Goal: Task Accomplishment & Management: Use online tool/utility

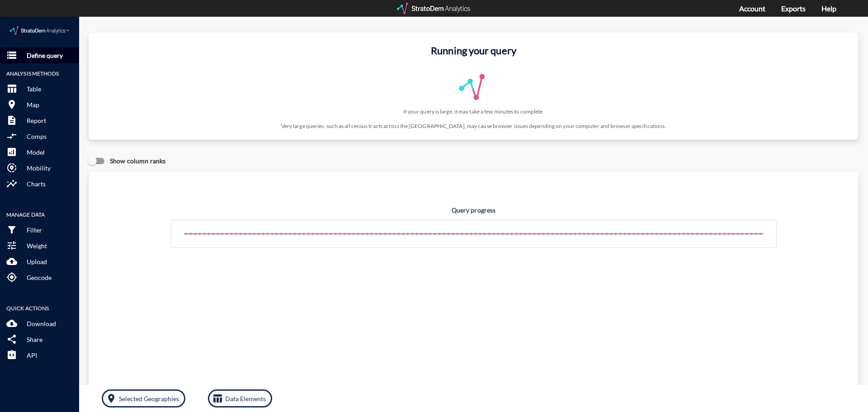
click p "Define query"
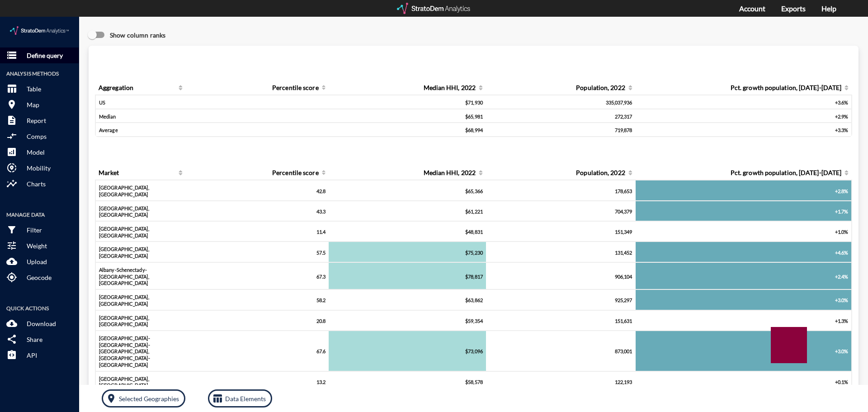
click p "Define query"
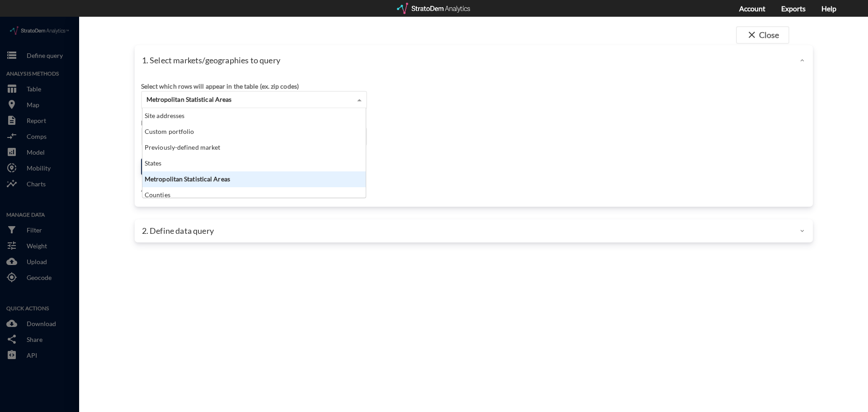
click span "Metropolitan Statistical Areas"
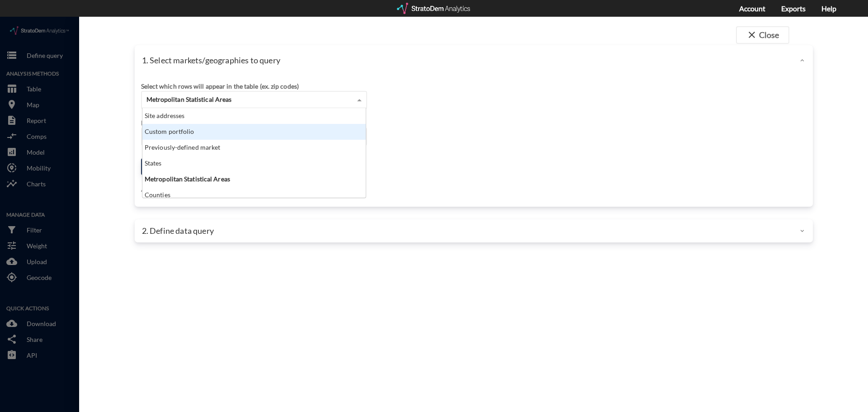
click div "Custom portfolio"
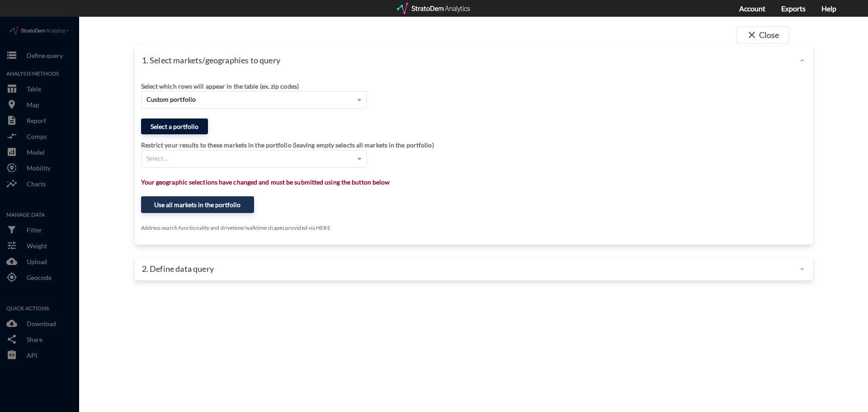
click button "Select a portfolio"
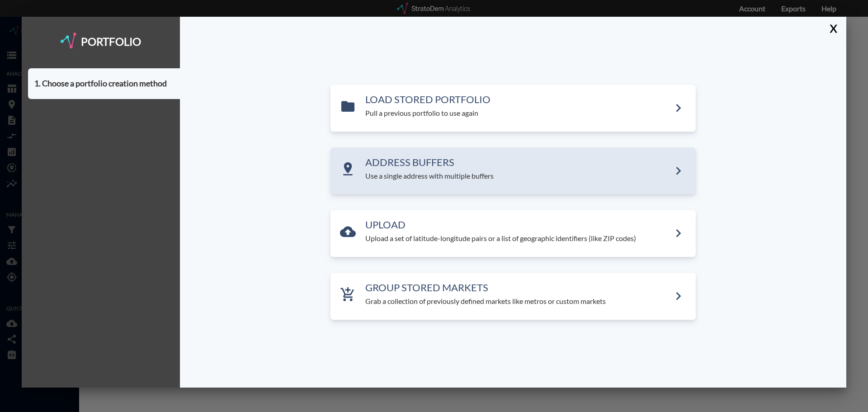
click at [393, 175] on p "Use a single address with multiple buffers" at bounding box center [517, 176] width 305 height 10
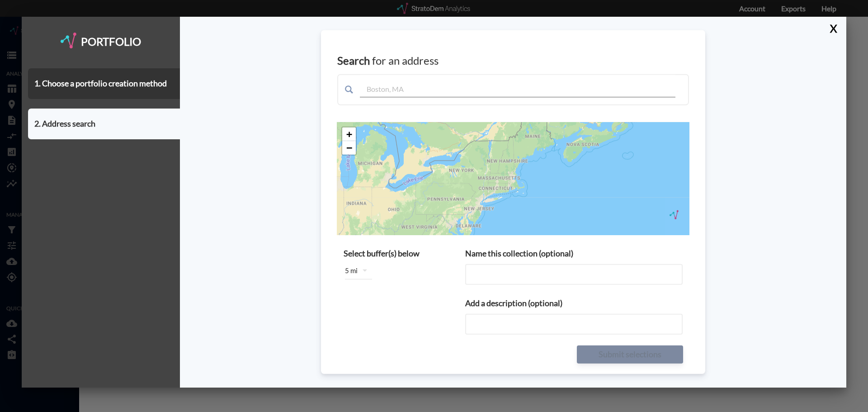
click at [405, 88] on input "text" at bounding box center [518, 86] width 316 height 23
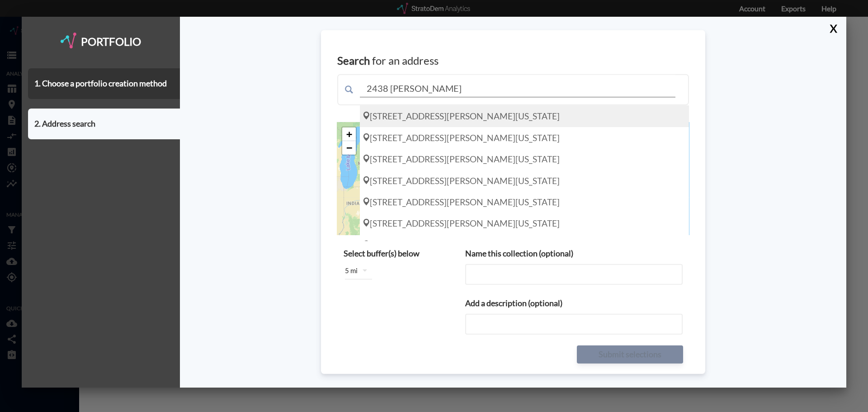
click at [408, 113] on div "[STREET_ADDRESS][PERSON_NAME][US_STATE]" at bounding box center [524, 115] width 329 height 21
type input "[STREET_ADDRESS][PERSON_NAME][US_STATE]"
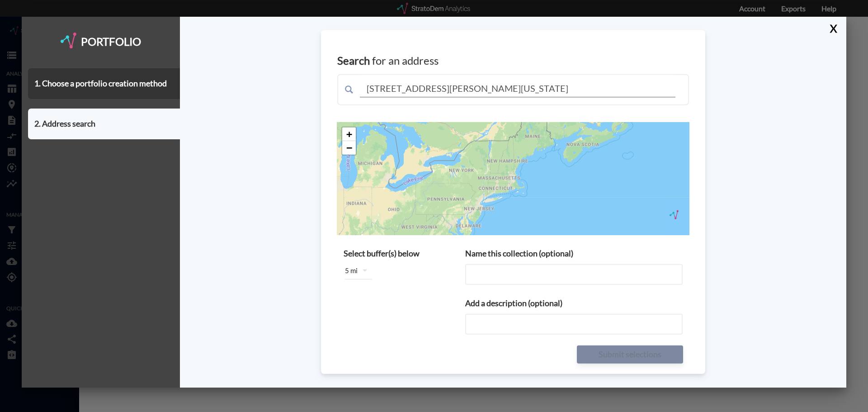
type input "[STREET_ADDRESS][PERSON_NAME][US_STATE]"
type input "[STREET_ADDRESS][PERSON_NAME][US_STATE] buffers"
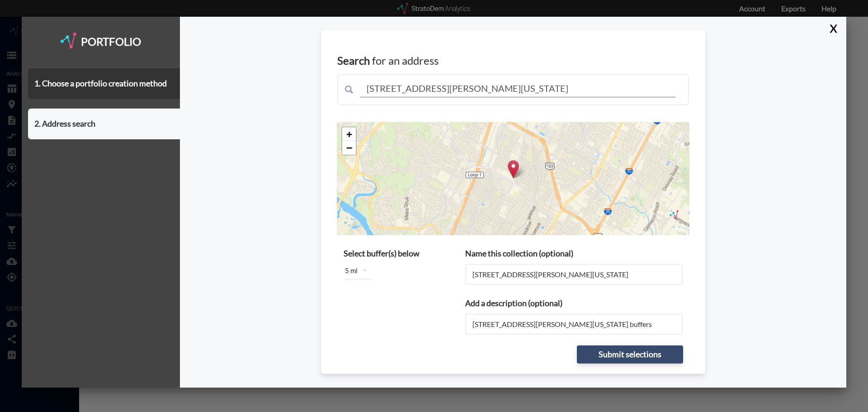
click at [351, 275] on div "5 mi" at bounding box center [358, 270] width 49 height 25
click at [363, 313] on div "5 miles" at bounding box center [363, 315] width 36 height 14
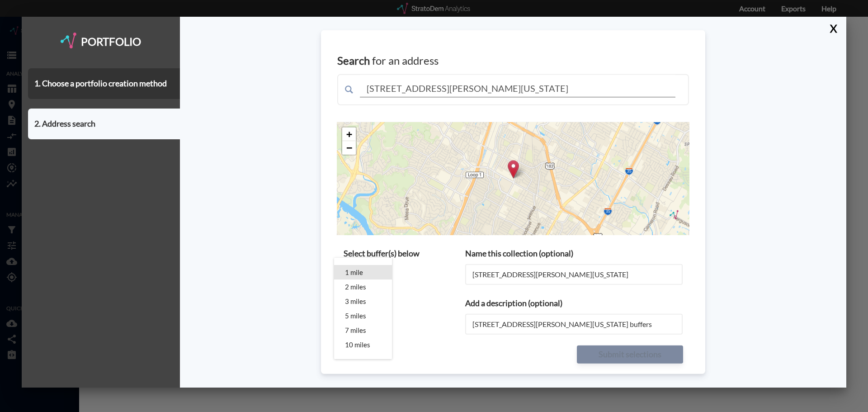
click at [380, 272] on div "1 mile" at bounding box center [363, 272] width 36 height 14
click at [420, 293] on div "1 mile 2 miles 3 miles 5 miles 7 miles 10 miles" at bounding box center [434, 206] width 868 height 412
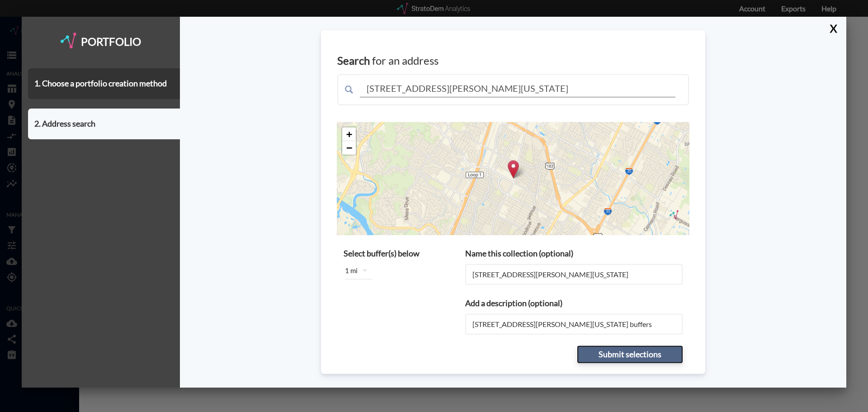
click at [607, 351] on button "Submit selections" at bounding box center [630, 354] width 106 height 18
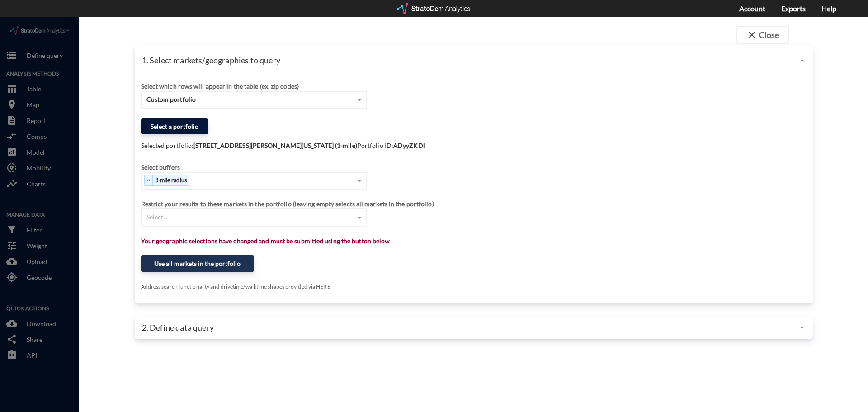
click button "Select a portfolio"
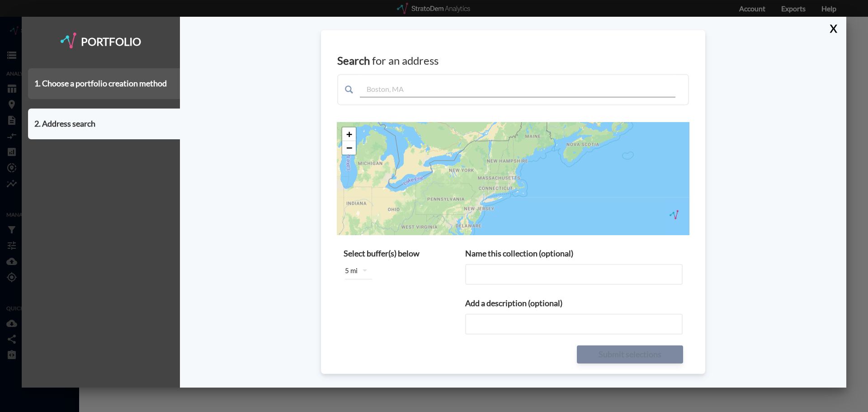
click at [126, 92] on div "1. Choose a portfolio creation method" at bounding box center [104, 83] width 152 height 31
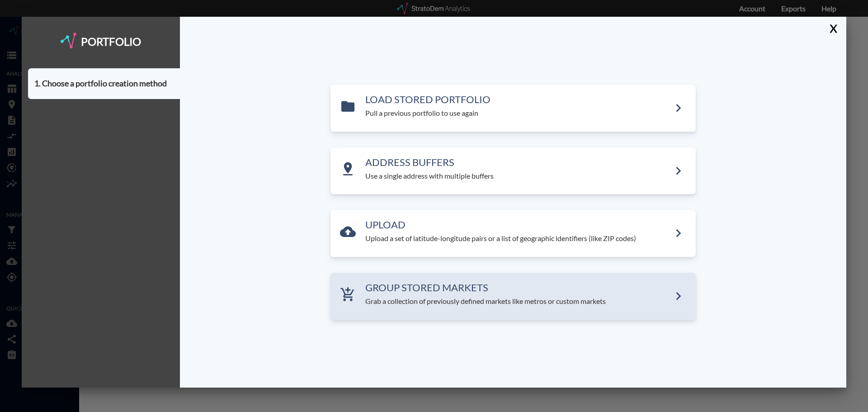
click at [411, 304] on p "Grab a collection of previously defined markets like metros or custom markets" at bounding box center [517, 301] width 305 height 10
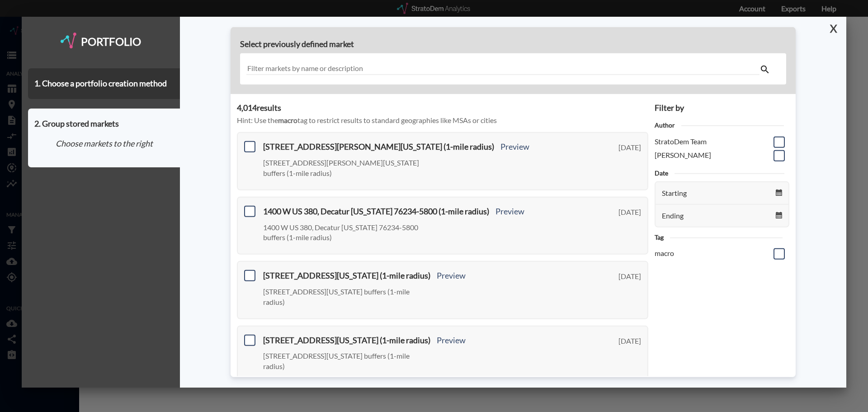
click at [840, 28] on button "X" at bounding box center [832, 29] width 16 height 24
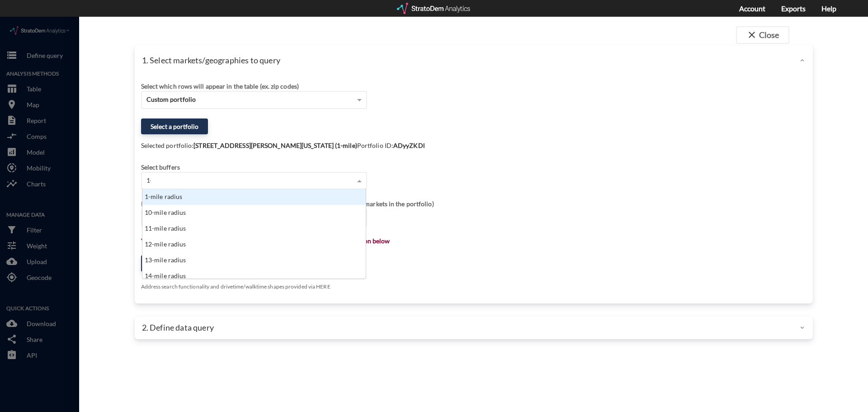
scroll to position [25, 218]
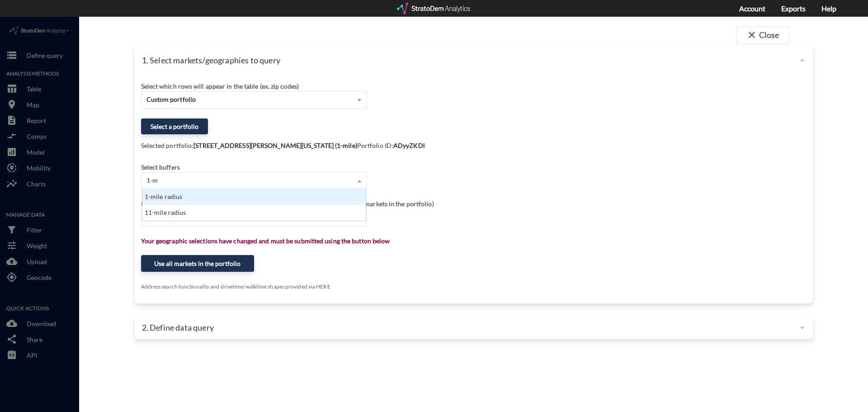
type input "1-mile"
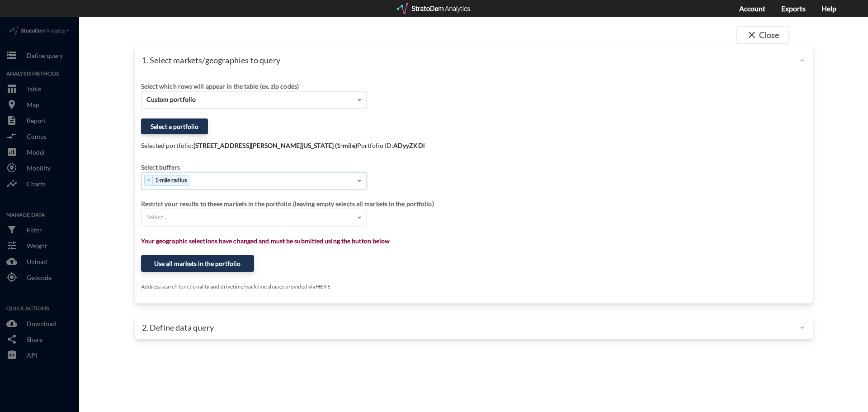
type input "3"
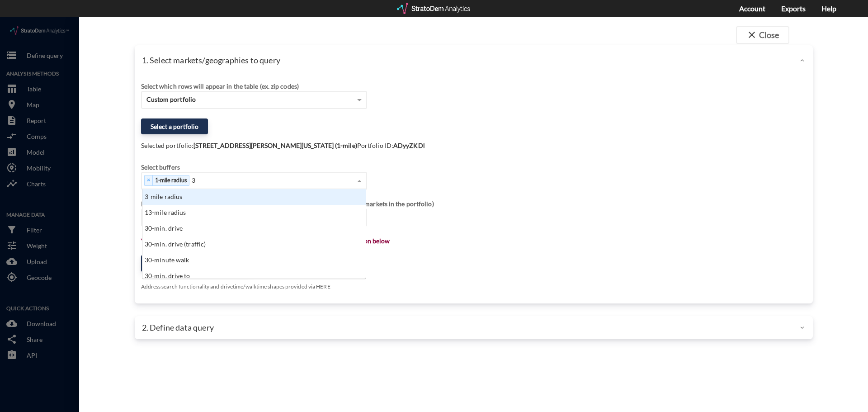
scroll to position [83, 218]
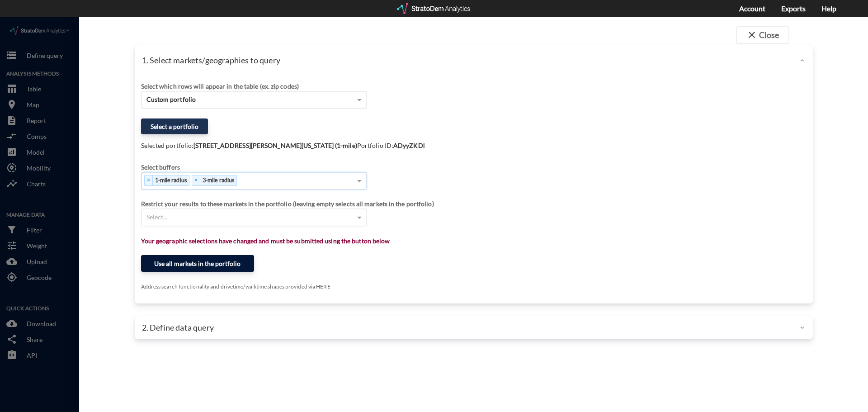
click button "Use all markets in the portfolio"
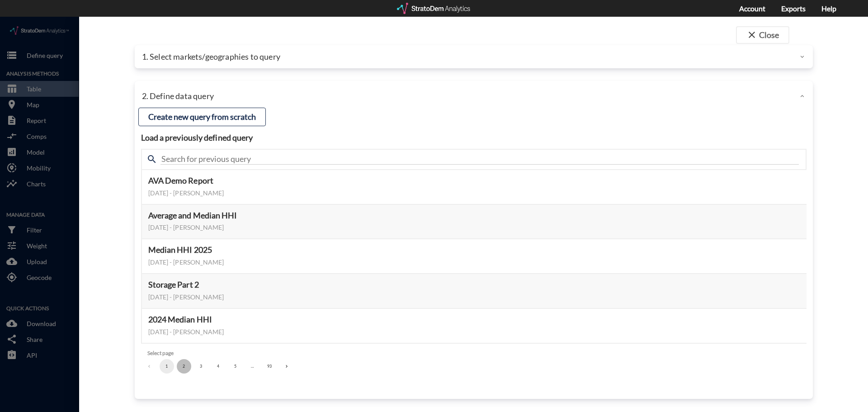
click button "2"
click button "1"
click button "Preview data elements"
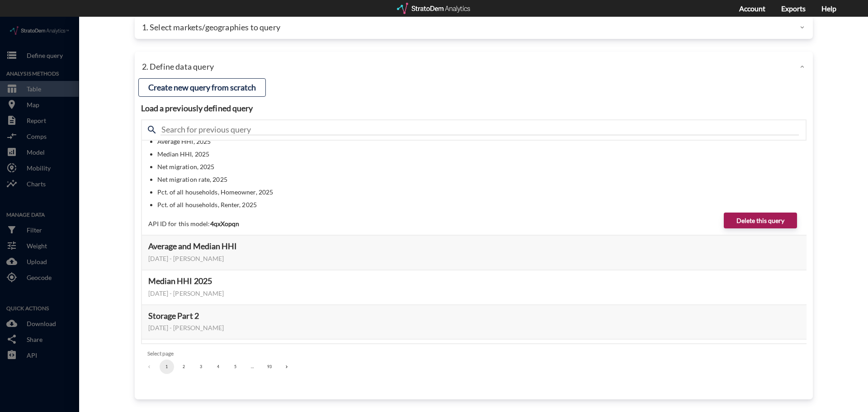
scroll to position [347, 0]
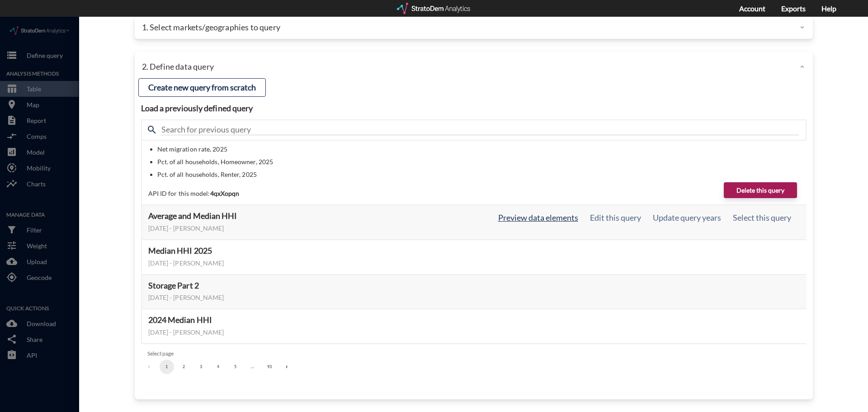
click button "Preview data elements"
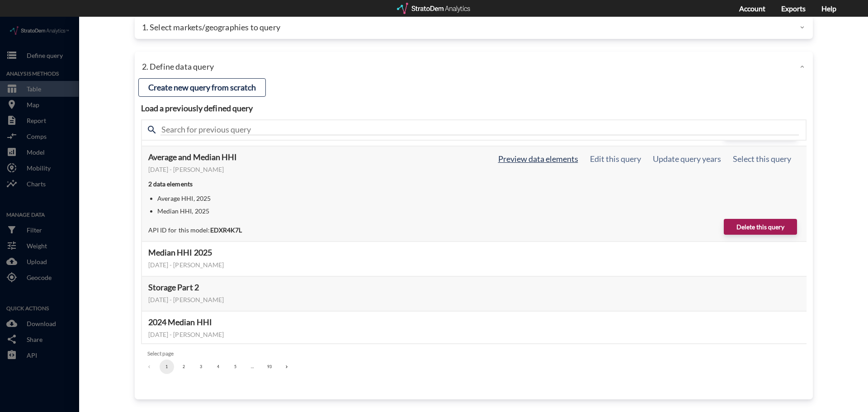
scroll to position [408, 0]
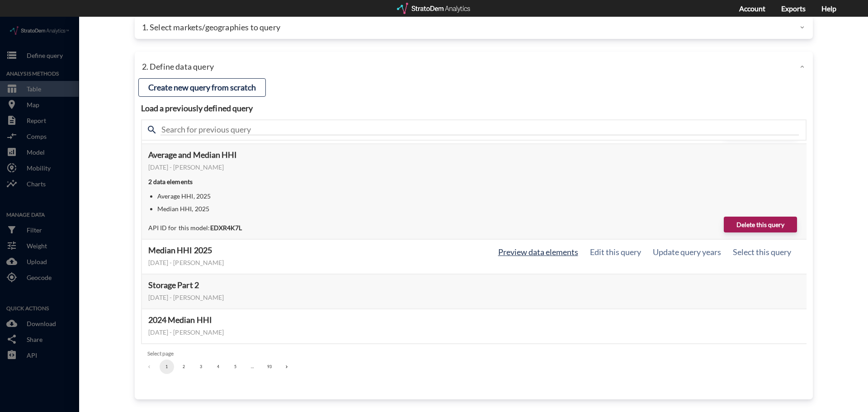
click button "Preview data elements"
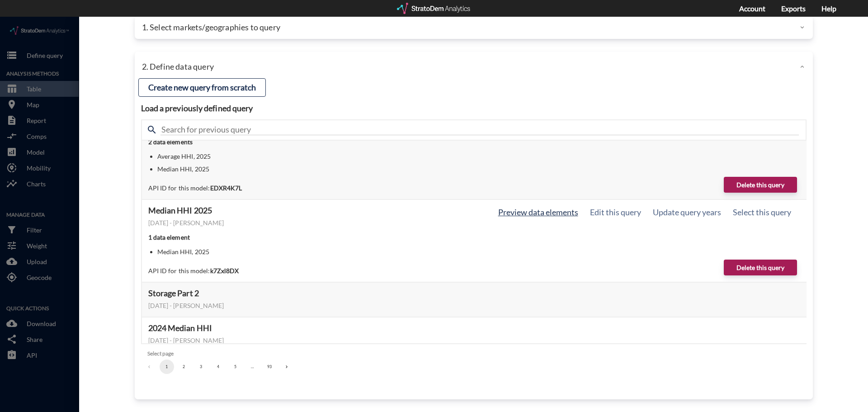
scroll to position [456, 0]
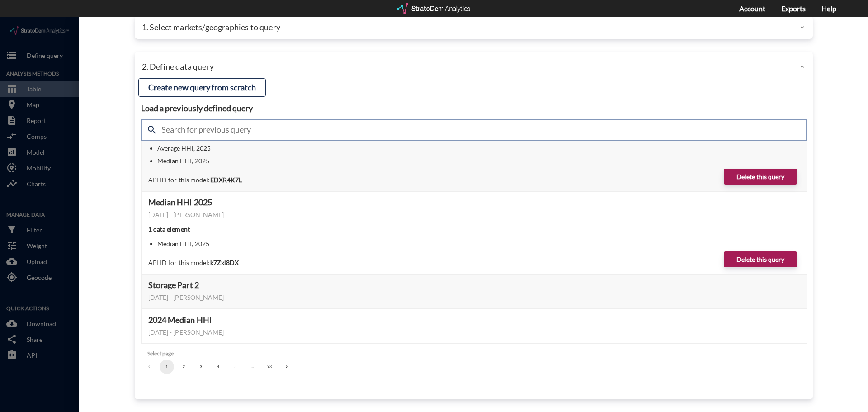
click input "text"
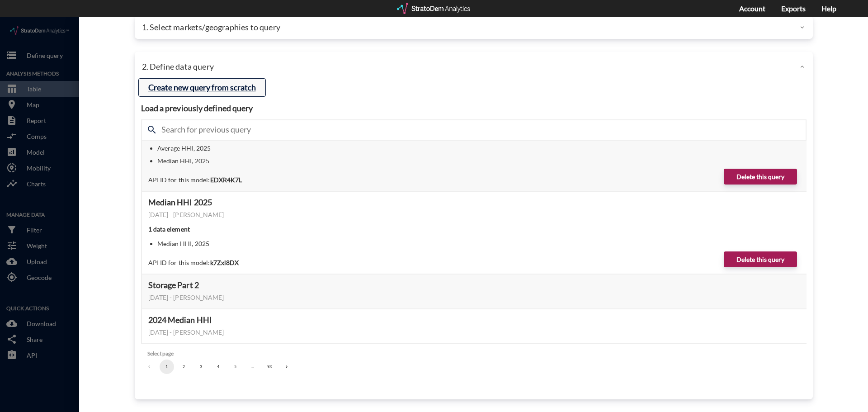
click button "Create new query from scratch"
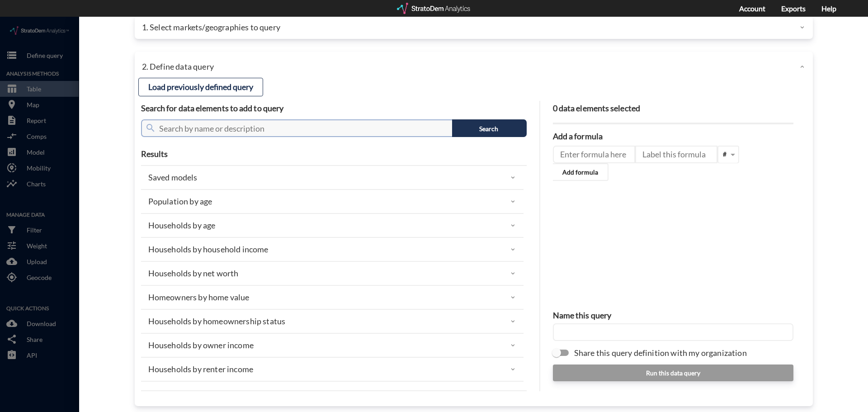
click input "text"
click div "Population by age"
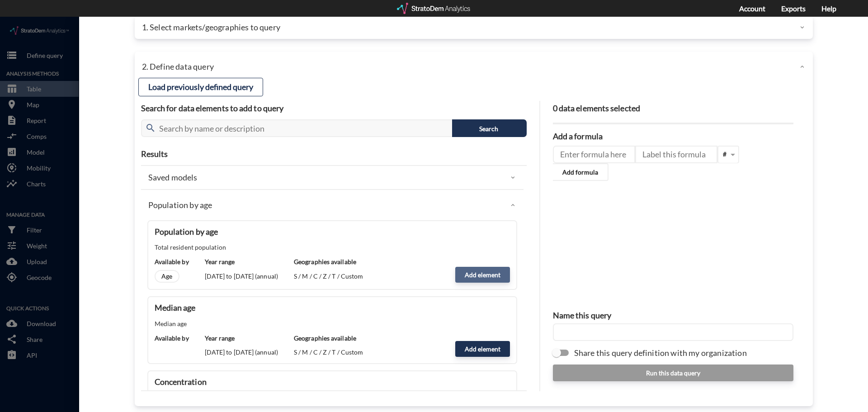
click button "Add element"
type input "POPULATION"
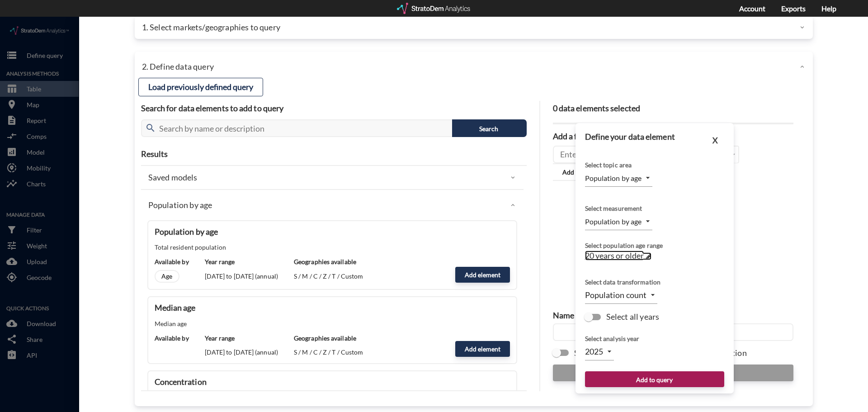
click span "20 years or older"
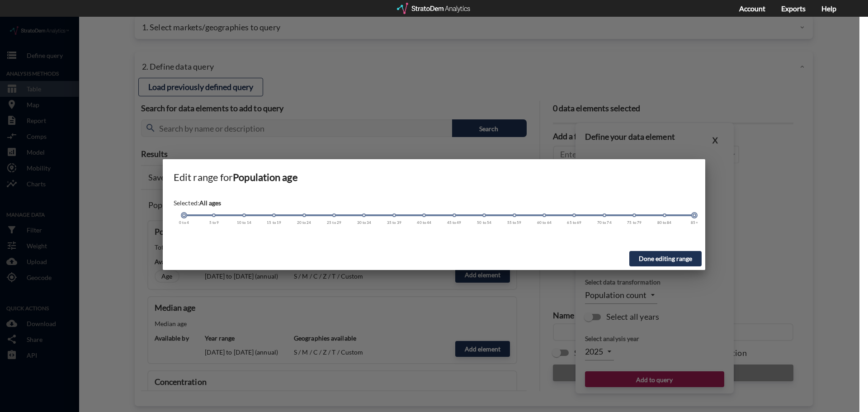
drag, startPoint x: 305, startPoint y: 199, endPoint x: 195, endPoint y: 199, distance: 110.8
click div "0 to 4 5 to 9 10 to 14 15 to 19 20 to 24 25 to 29 30 to 34 35 to 39 40 to 44 45…"
click button "Done editing range"
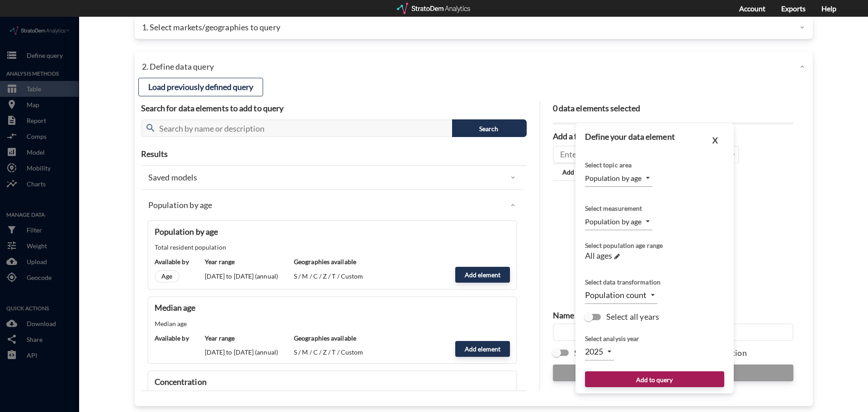
click body "/vantagepoint/us/-1 storage Define query Analysis Methods table_chart Table roo…"
click li "2024"
click button "Add to query"
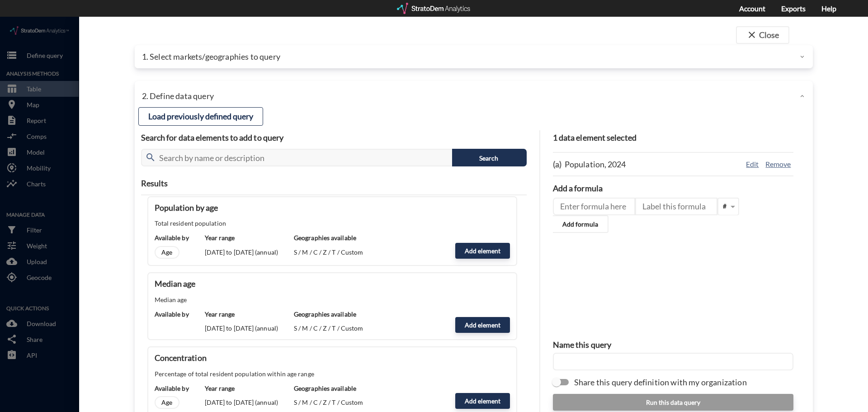
scroll to position [0, 0]
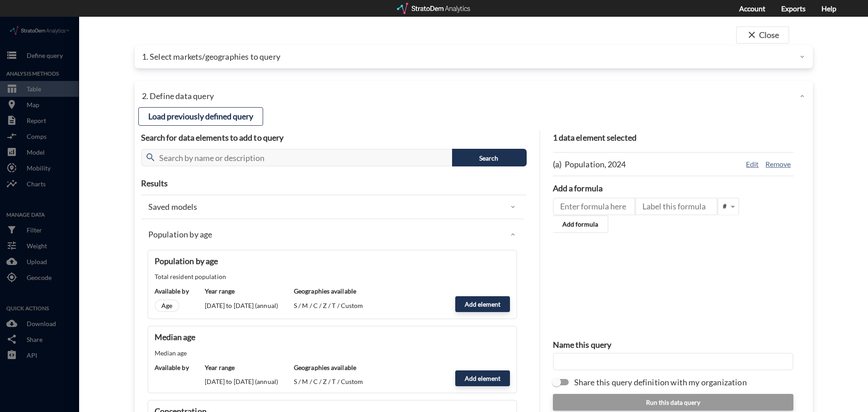
click div "Population by age"
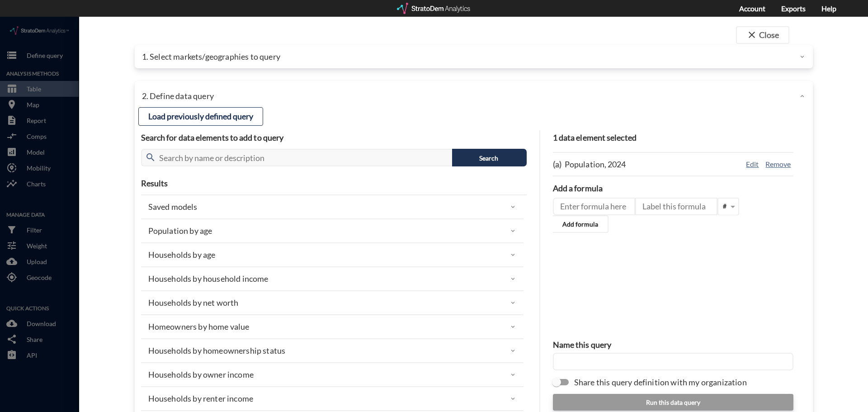
click div "Population by age"
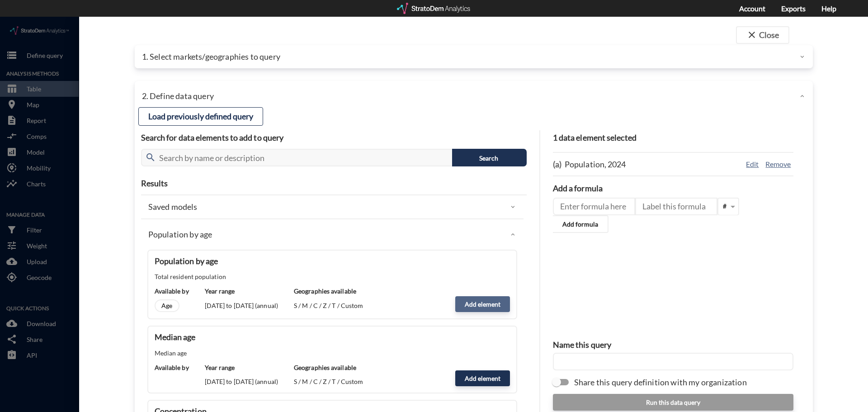
click button "Add element"
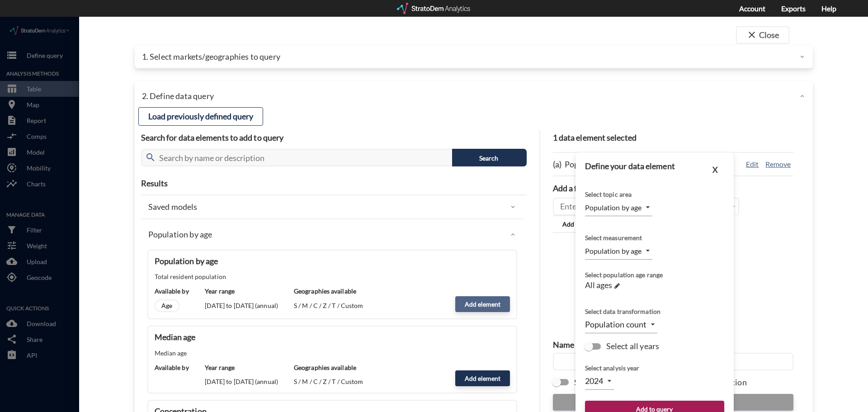
type input "2025"
click body "/vantagepoint/us/-1 storage Define query Analysis Methods table_chart Table roo…"
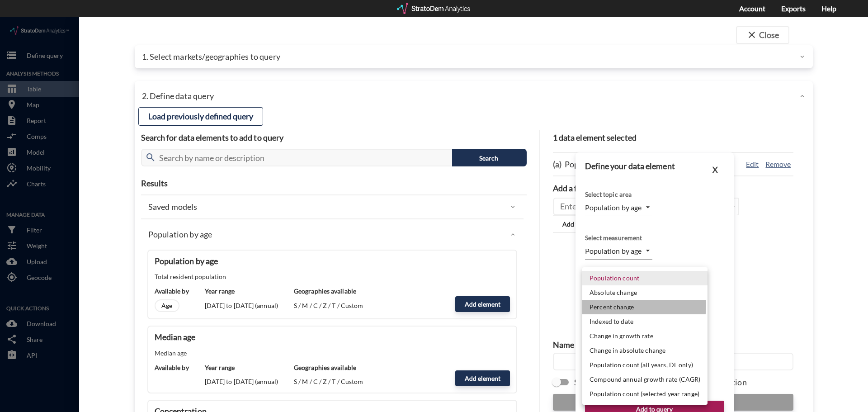
click li "Percent change"
type input "PCT_CHANGE"
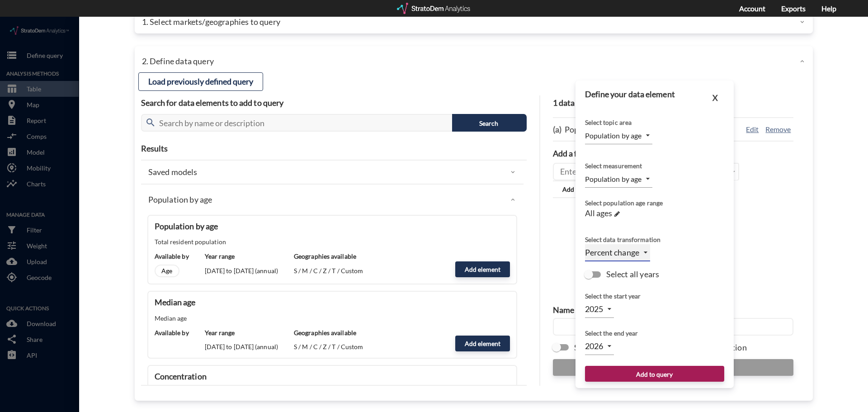
scroll to position [36, 0]
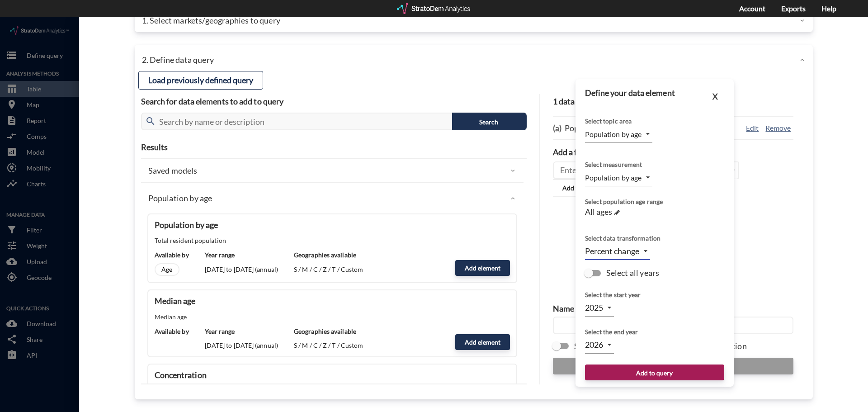
click body "/vantagepoint/us/-1 storage Define query Analysis Methods table_chart Table roo…"
click li "2023"
type input "2023"
click div "2026 2026"
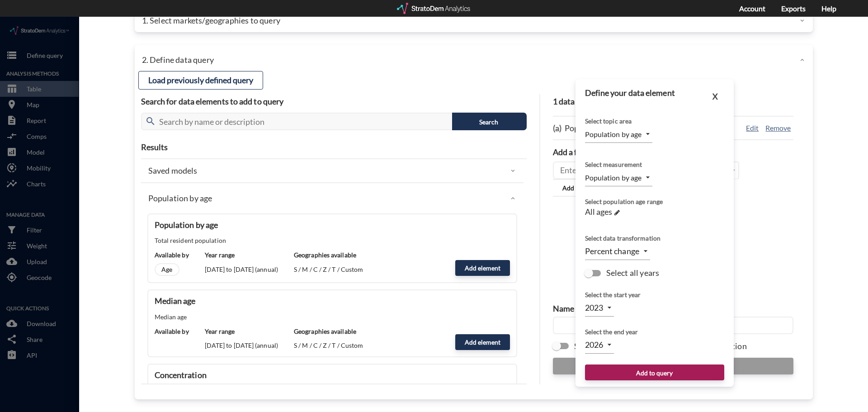
click body "/vantagepoint/us/-1 storage Define query Analysis Methods table_chart Table roo…"
click li "2024"
type input "2024"
click button "Add to query"
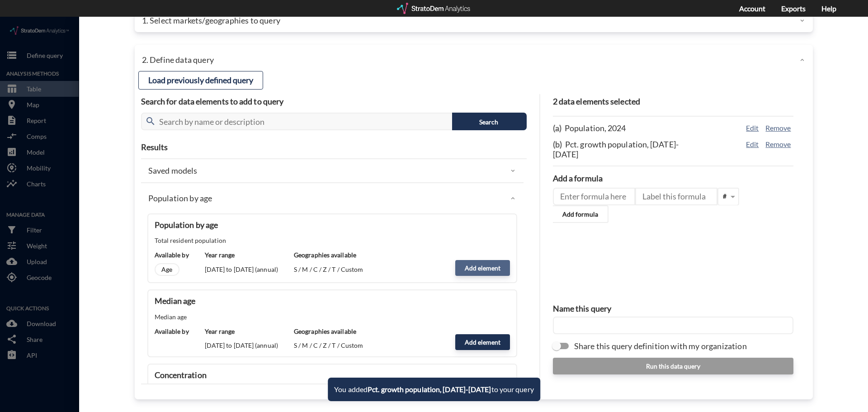
click button "Add element"
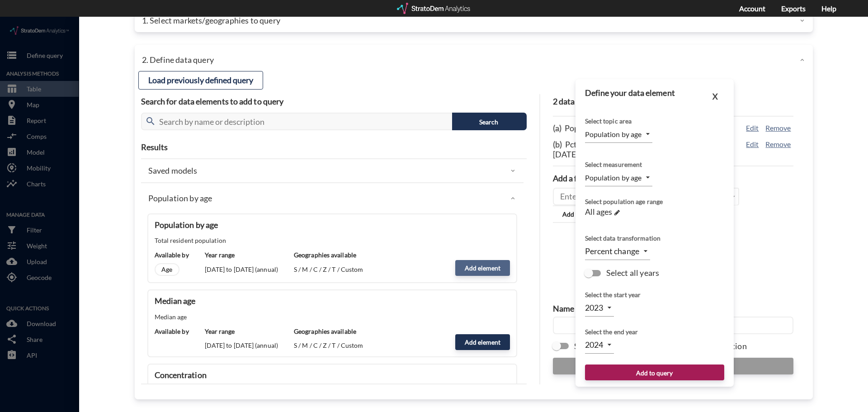
type input "2025"
type input "2026"
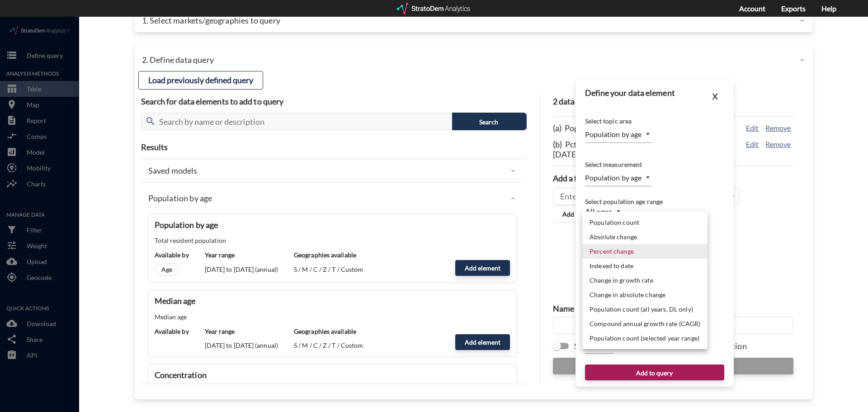
click body "/vantagepoint/us/-1 storage Define query Analysis Methods table_chart Table roo…"
click li "Compound annual growth rate (CAGR)"
type input "CAGR"
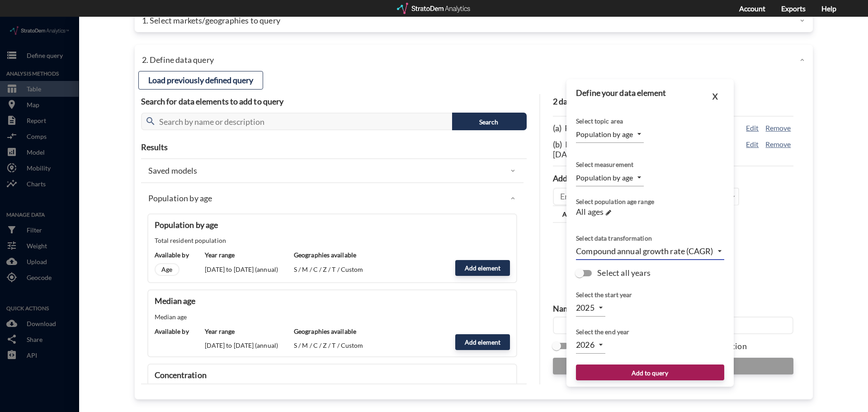
click body "/vantagepoint/us/-1 storage Define query Analysis Methods table_chart Table roo…"
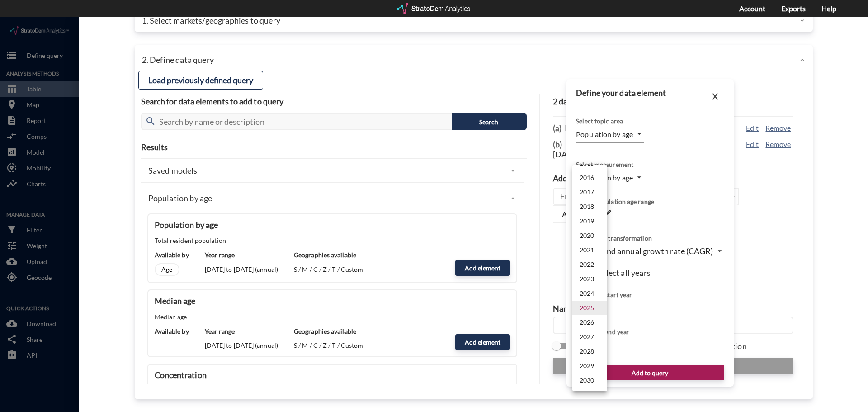
click li "2024"
type input "2024"
click body "/vantagepoint/us/-1 storage Define query Analysis Methods table_chart Table roo…"
click li "2029"
type input "2029"
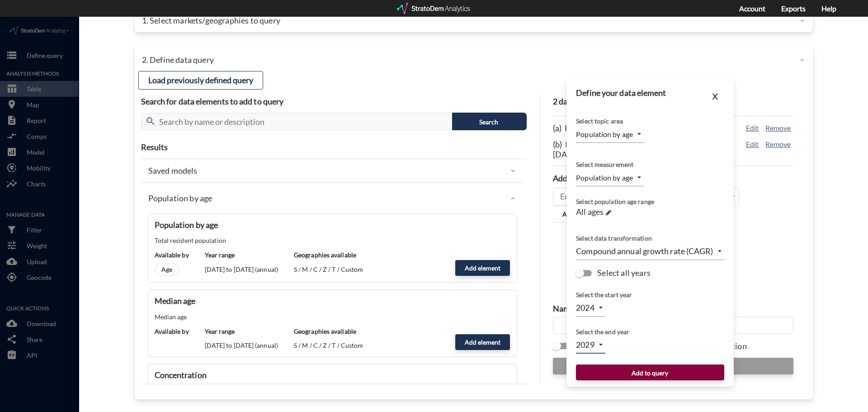
click button "Add to query"
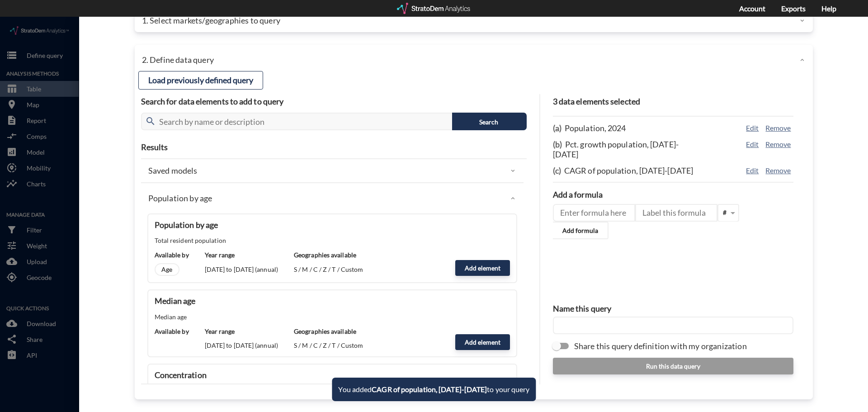
click div "Population by age"
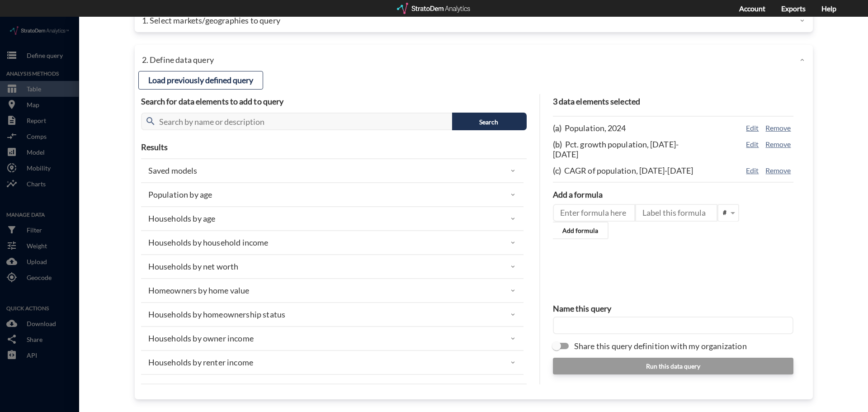
click div "Households by age"
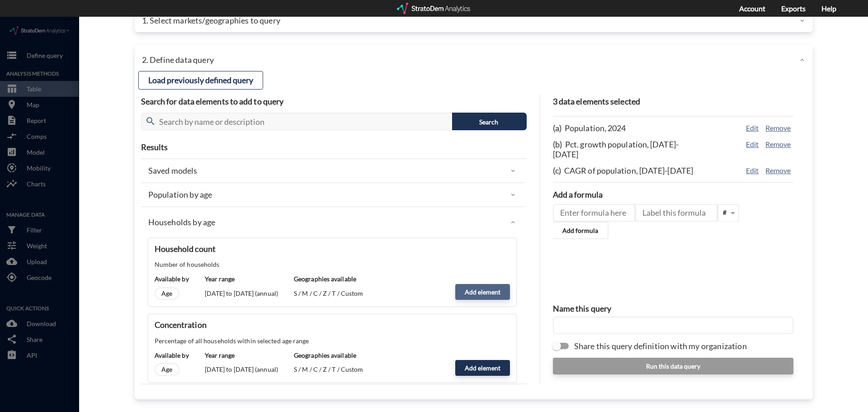
click button "Add element"
type input "HOUSEHOLDS"
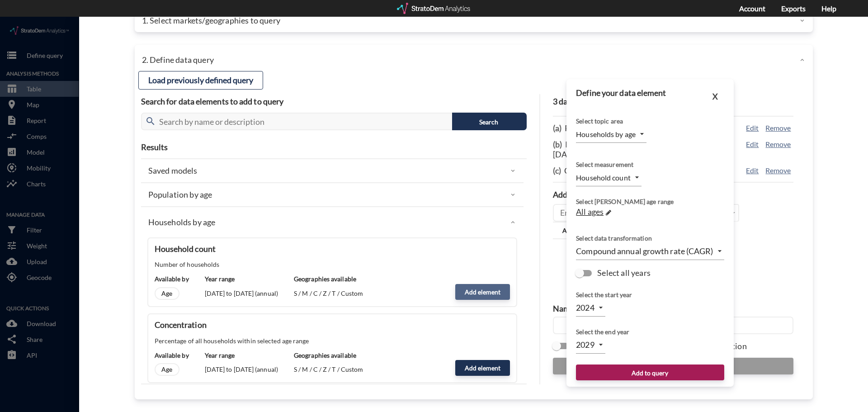
type input "2025"
type input "2026"
click body "/vantagepoint/us/-1 storage Define query Analysis Methods table_chart Table roo…"
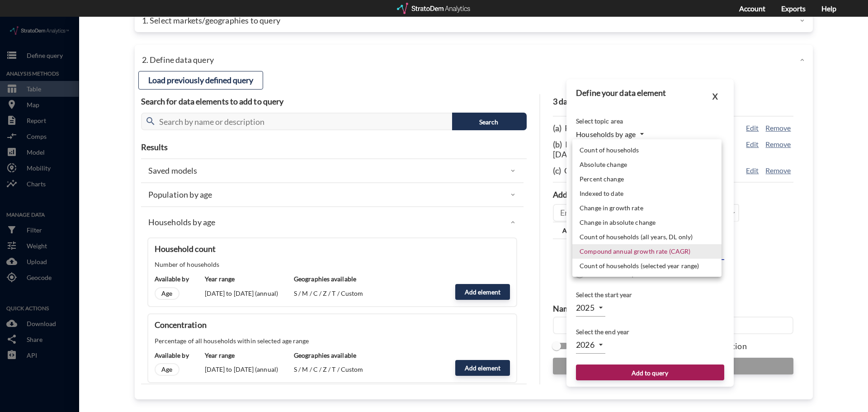
click li "Count of households"
type input "LEVEL"
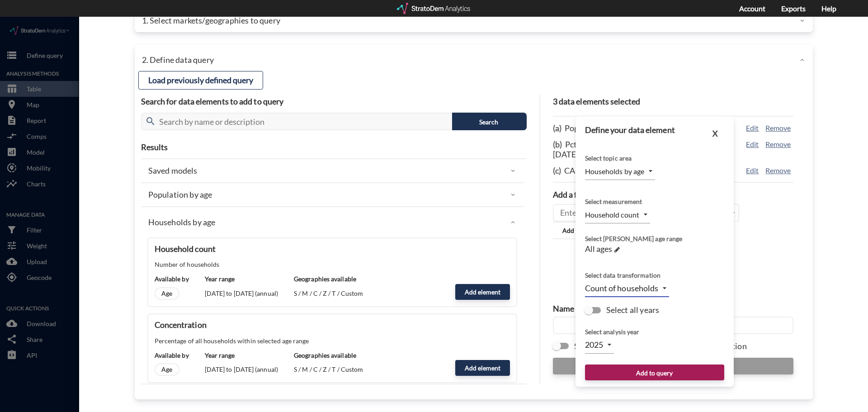
click body "/vantagepoint/us/-1 storage Define query Analysis Methods table_chart Table roo…"
click li "2024"
type input "2024"
click button "Add to query"
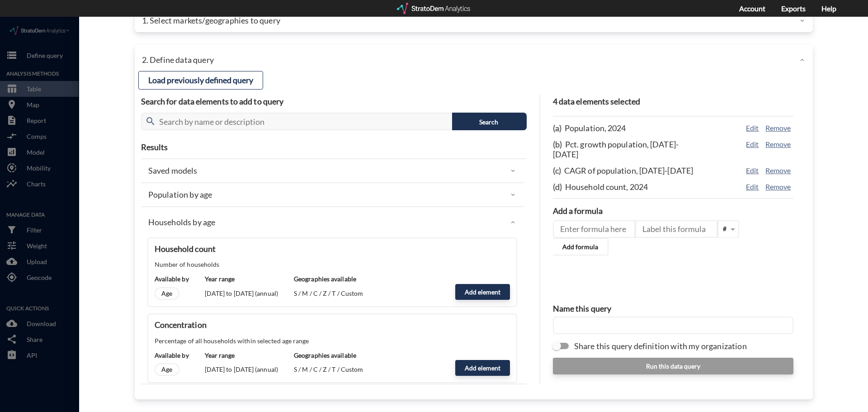
click div "Households by age"
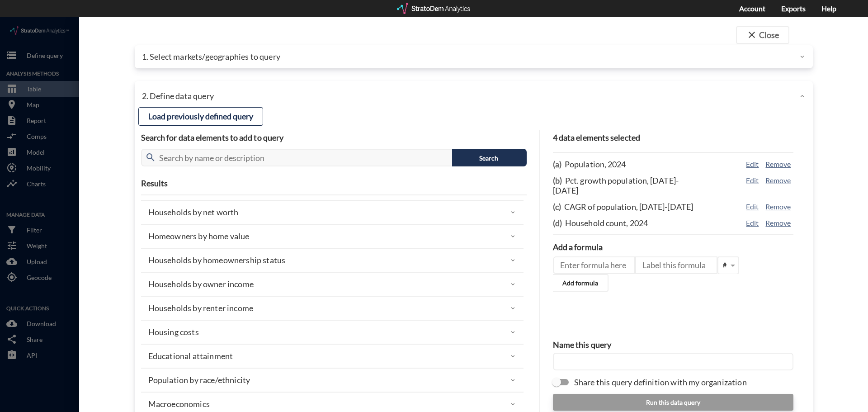
scroll to position [0, 0]
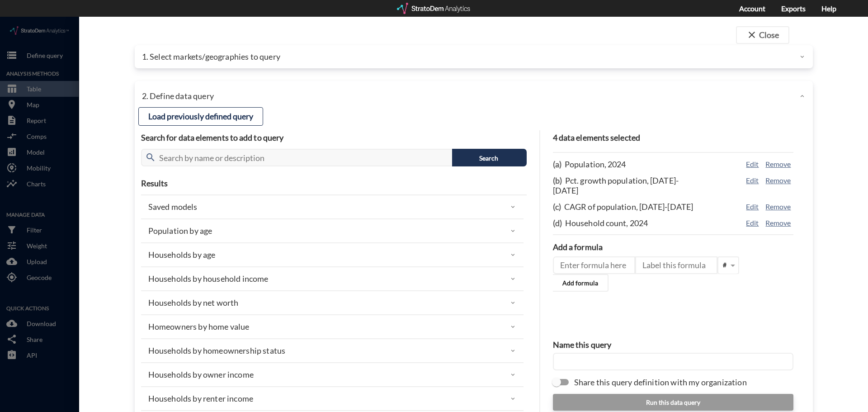
click div "Households by age"
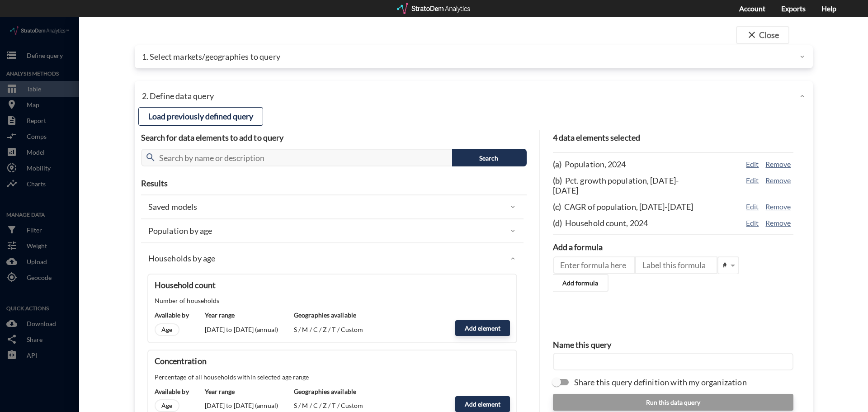
click div "Households by age"
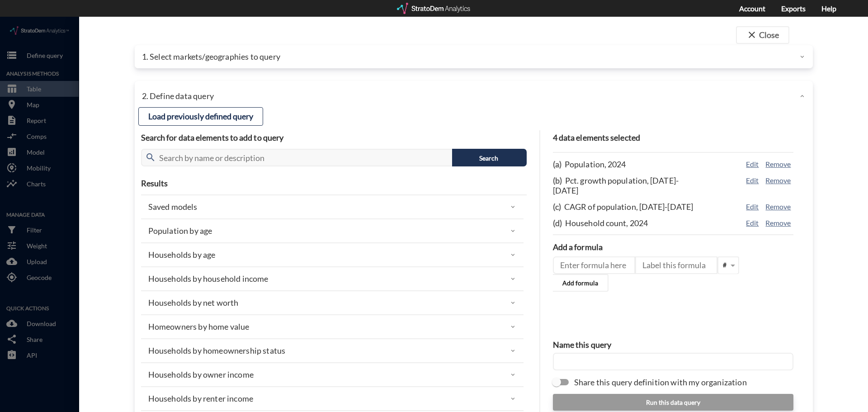
click div "Population by age"
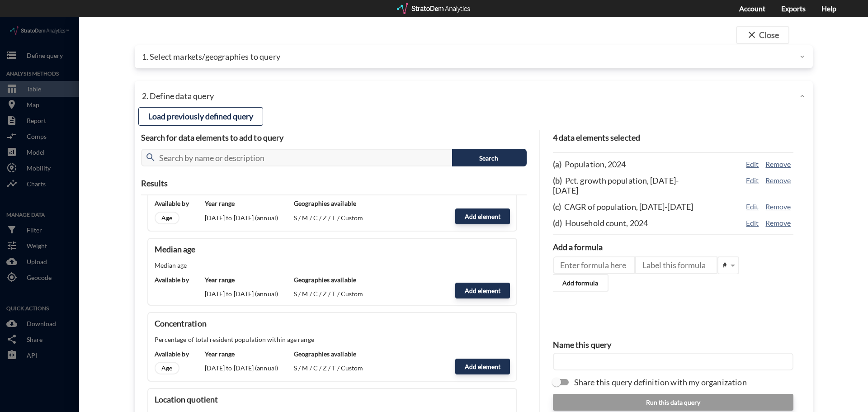
scroll to position [90, 0]
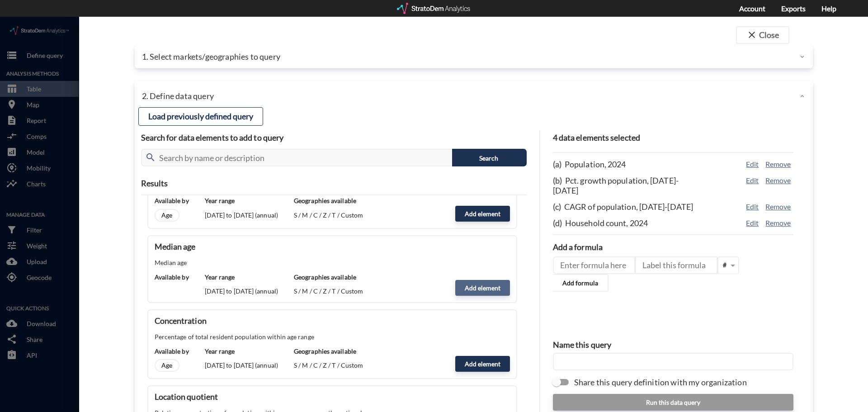
click button "Add element"
type input "POPULATION"
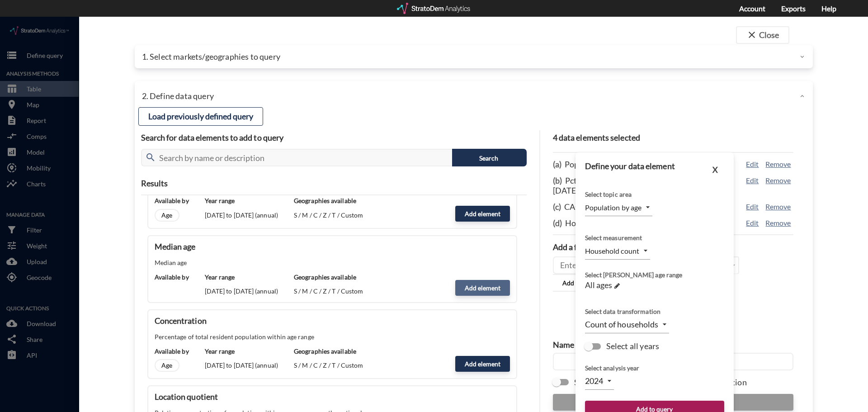
type input "MEDIAN"
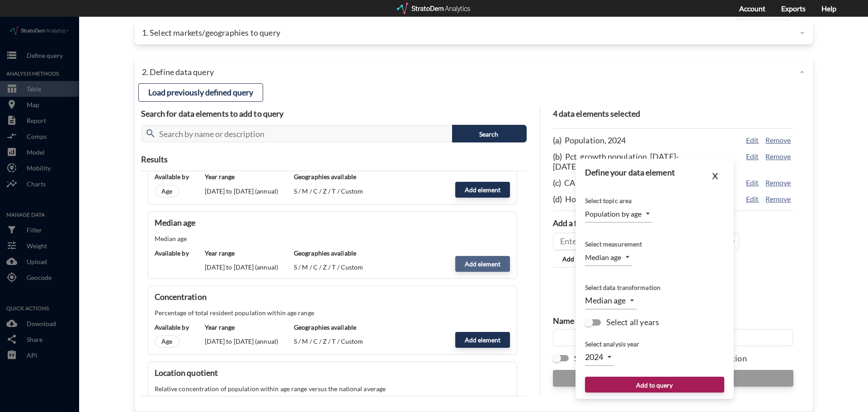
scroll to position [36, 0]
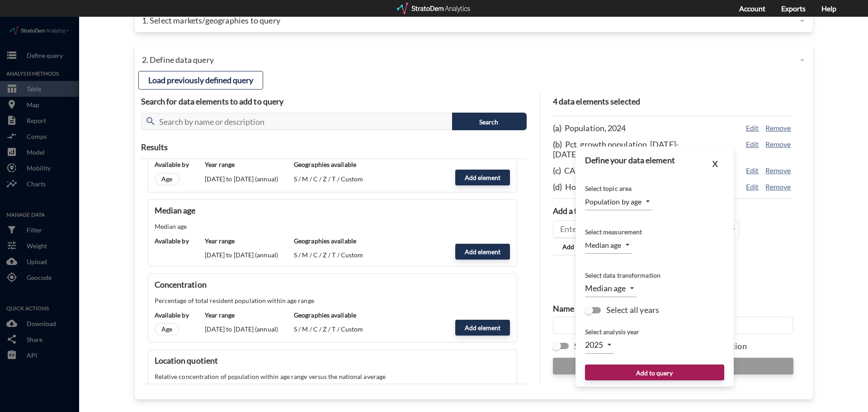
click body "/vantagepoint/us/-1 storage Define query Analysis Methods table_chart Table roo…"
click li "2024"
type input "2024"
click button "Add to query"
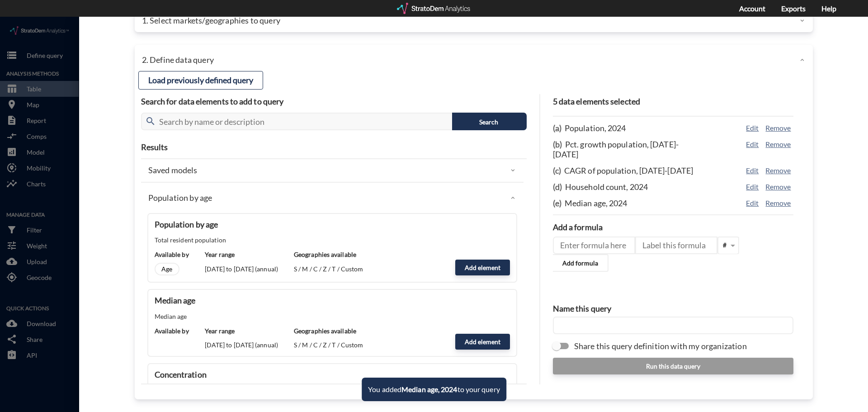
scroll to position [0, 0]
click div "Population by age"
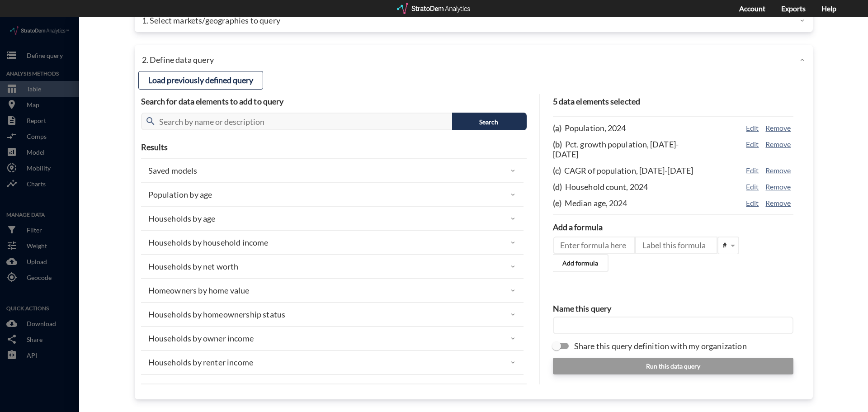
click p "Households by household income"
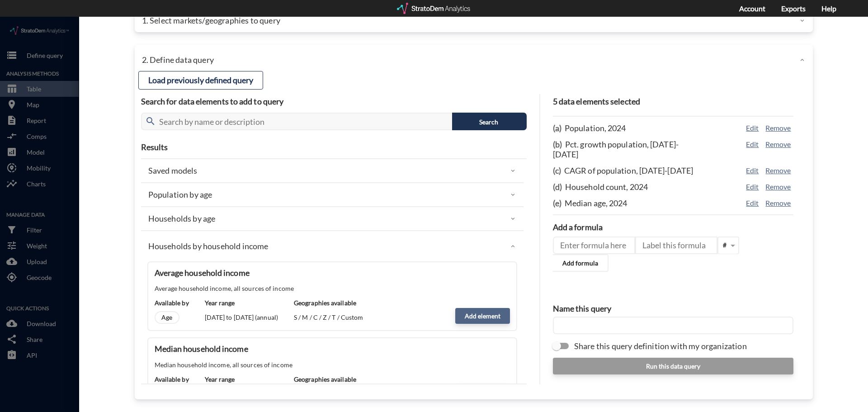
click button "Add element"
type input "HHI_DYNAMICS"
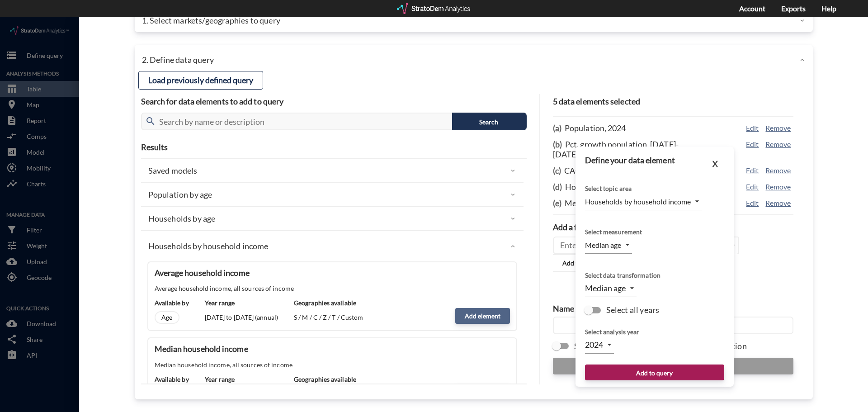
type input "MEAN"
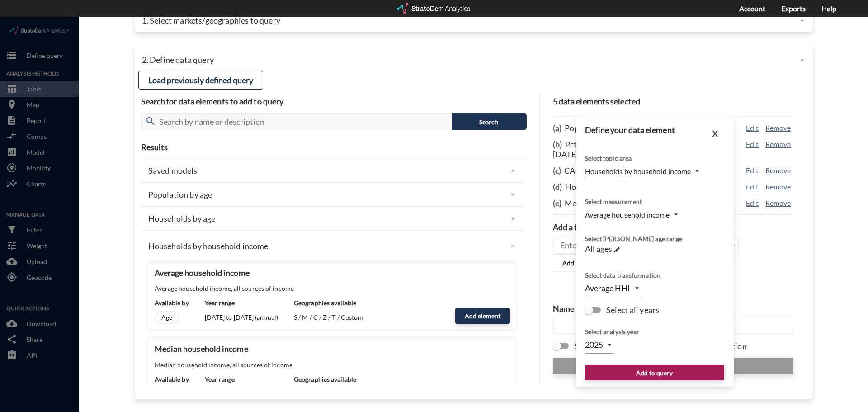
click body "/vantagepoint/us/-1 storage Define query Analysis Methods table_chart Table roo…"
click li "2024"
type input "2024"
click button "Add to query"
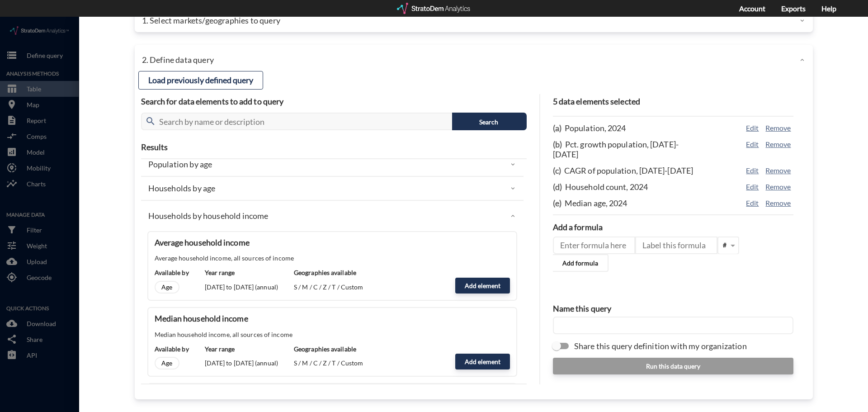
scroll to position [45, 0]
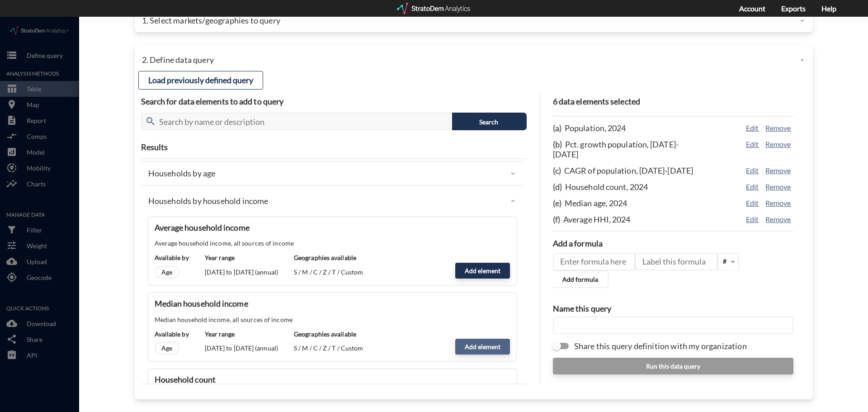
click button "Add element"
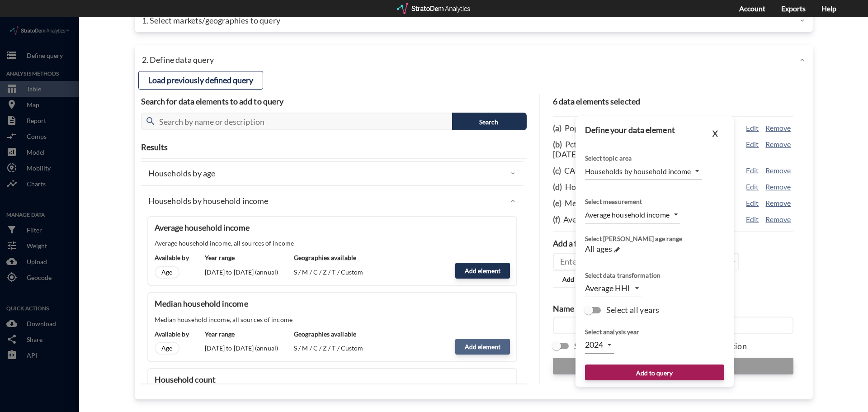
type input "MEDIAN"
click body "/vantagepoint/us/-1 storage Define query Analysis Methods table_chart Table roo…"
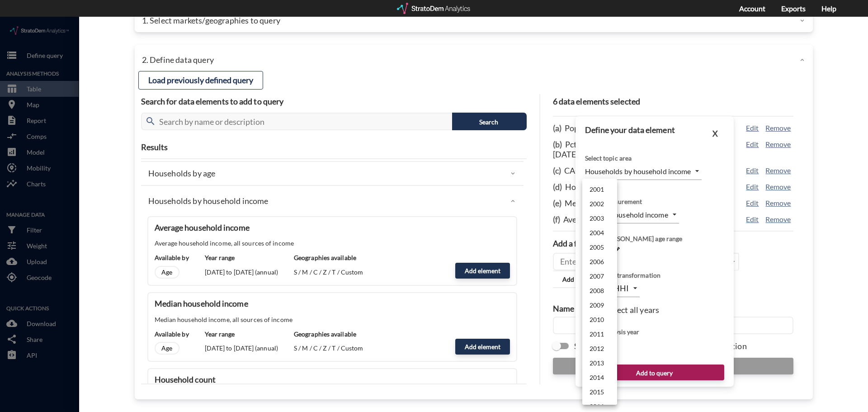
scroll to position [215, 0]
click li "2024"
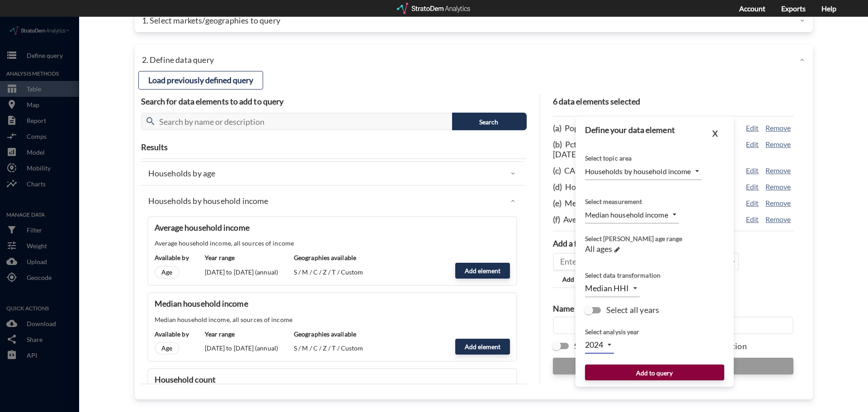
click button "Add to query"
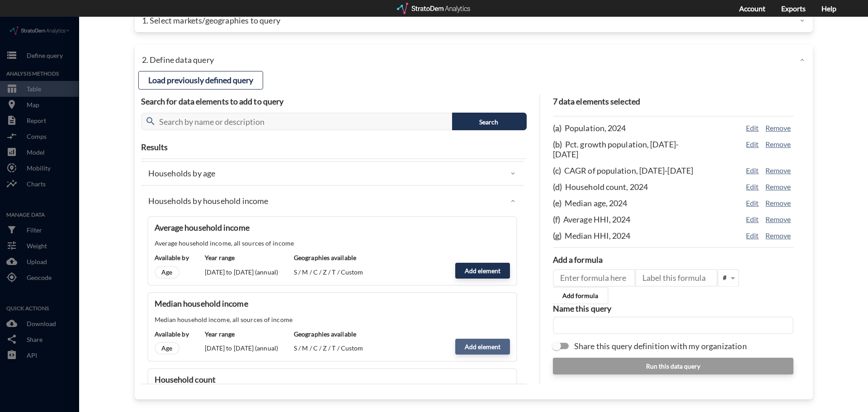
click button "Add element"
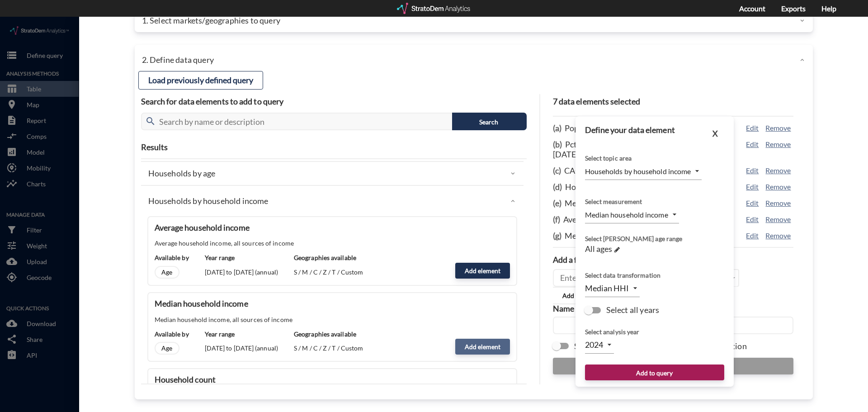
type input "2025"
click body "/vantagepoint/us/-1 storage Define query Analysis Methods table_chart Table roo…"
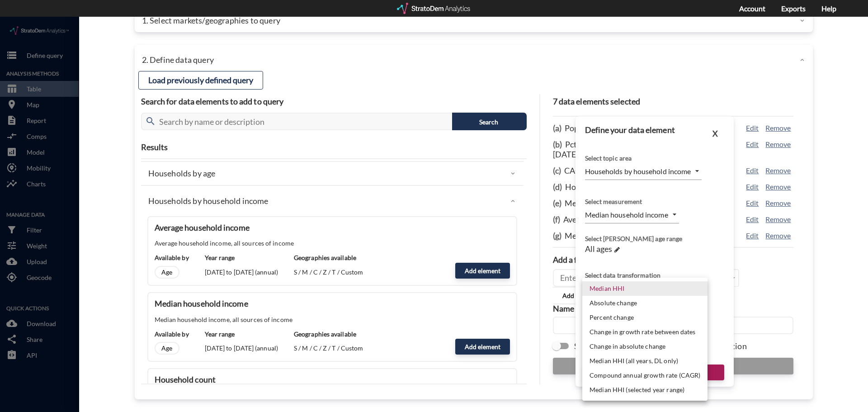
click li "Percent change"
type input "PCT_CHANGE"
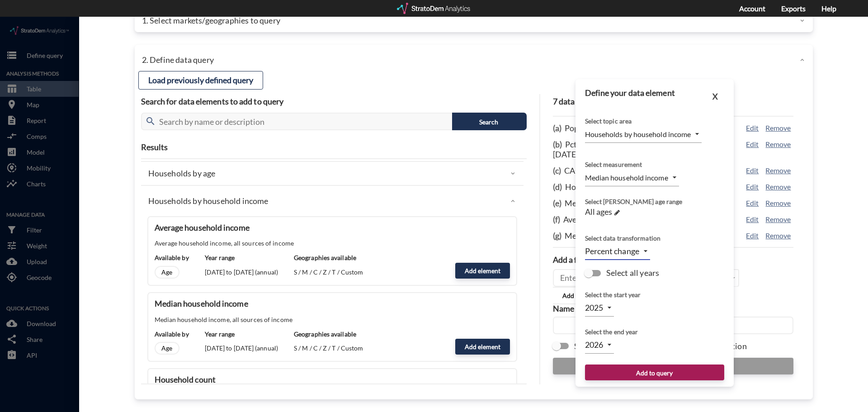
click body "/vantagepoint/us/-1 storage Define query Analysis Methods table_chart Table roo…"
click li "2023"
type input "2023"
click body "/vantagepoint/us/-1 storage Define query Analysis Methods table_chart Table roo…"
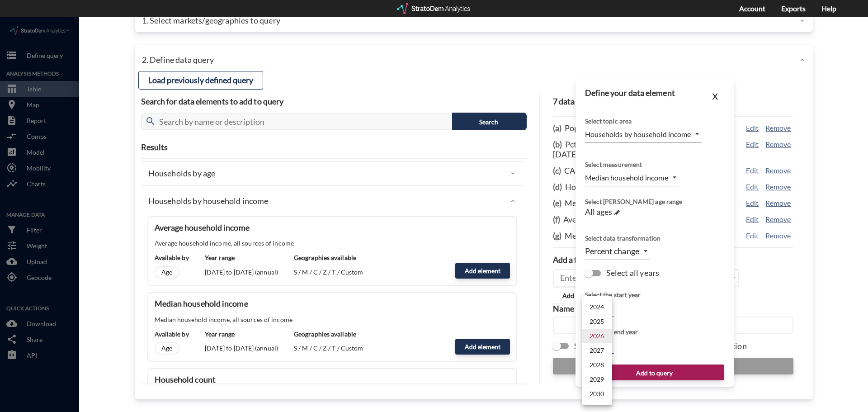
click li "2024"
type input "2024"
click button "Add to query"
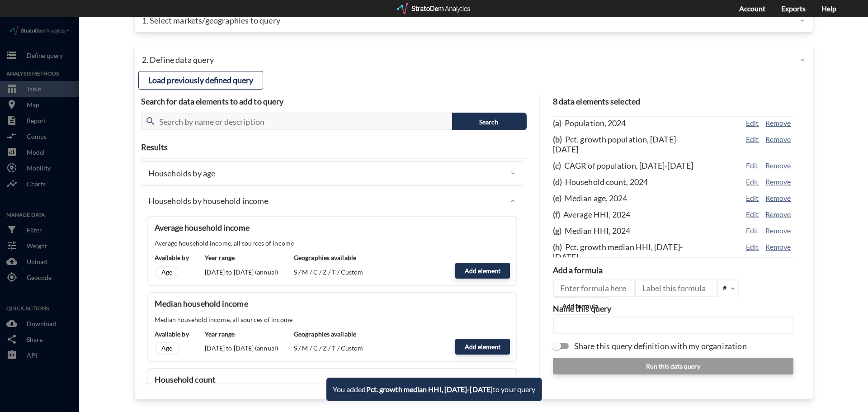
scroll to position [6, 0]
click button "Add element"
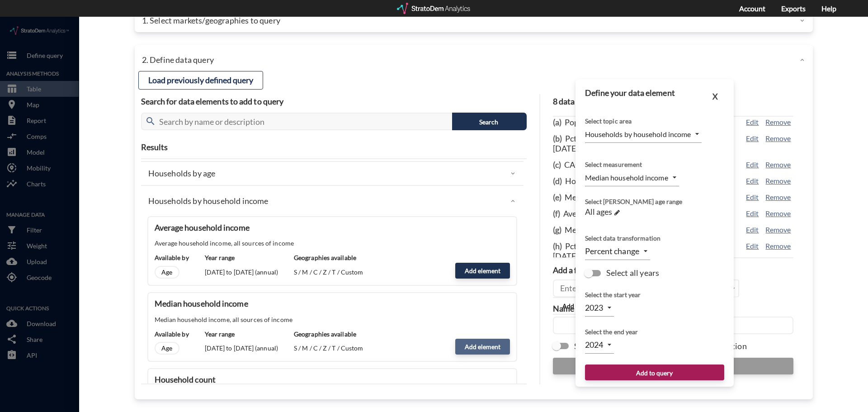
type input "2025"
type input "2026"
click body "/vantagepoint/us/-1 storage Define query Analysis Methods table_chart Table roo…"
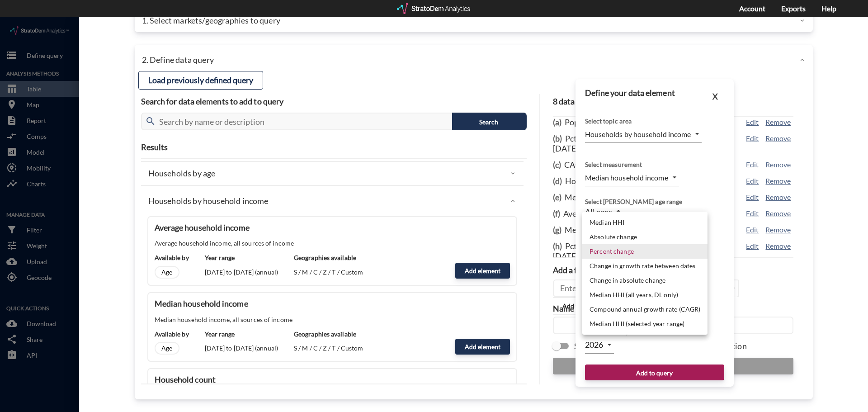
click li "Compound annual growth rate (CAGR)"
type input "CAGR"
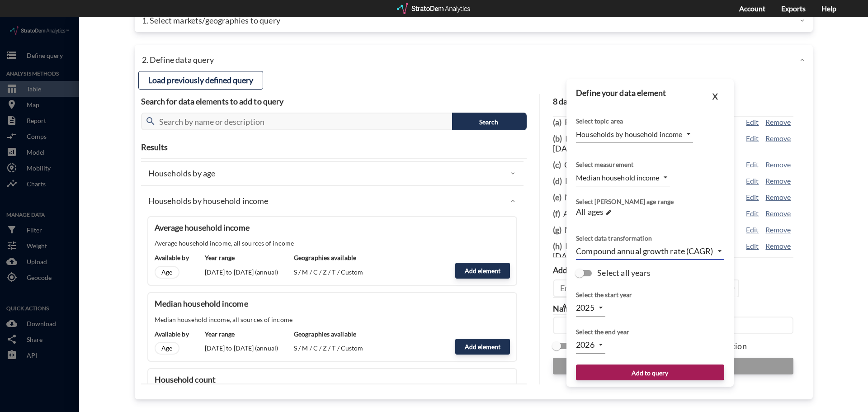
click body "/vantagepoint/us/-1 storage Define query Analysis Methods table_chart Table roo…"
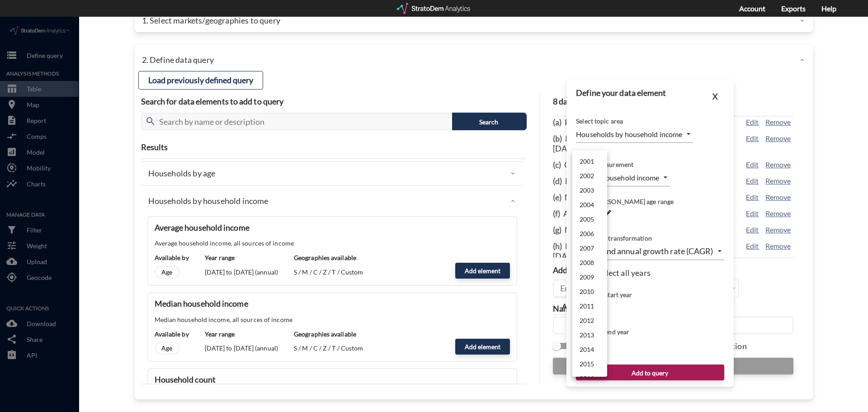
scroll to position [201, 0]
click li "2023"
click body "/vantagepoint/us/-1 storage Define query Analysis Methods table_chart Table roo…"
click li "2022"
click body "/vantagepoint/us/-1 storage Define query Analysis Methods table_chart Table roo…"
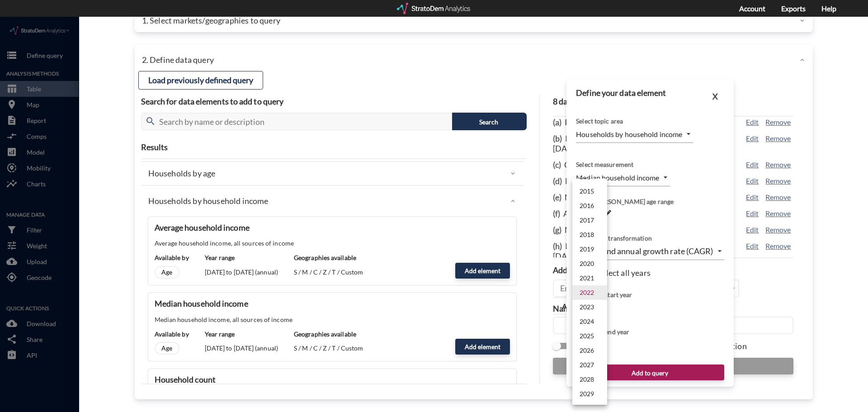
click li "2024"
type input "2024"
click body "/vantagepoint/us/-1 storage Define query Analysis Methods table_chart Table roo…"
click li "2029"
type input "2029"
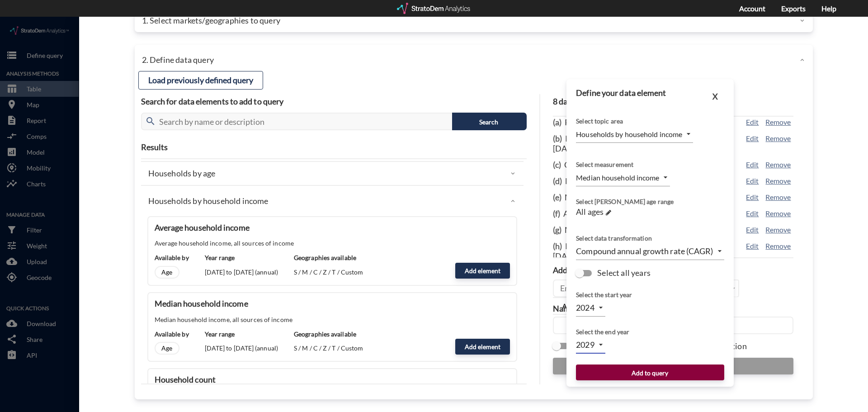
click button "Add to query"
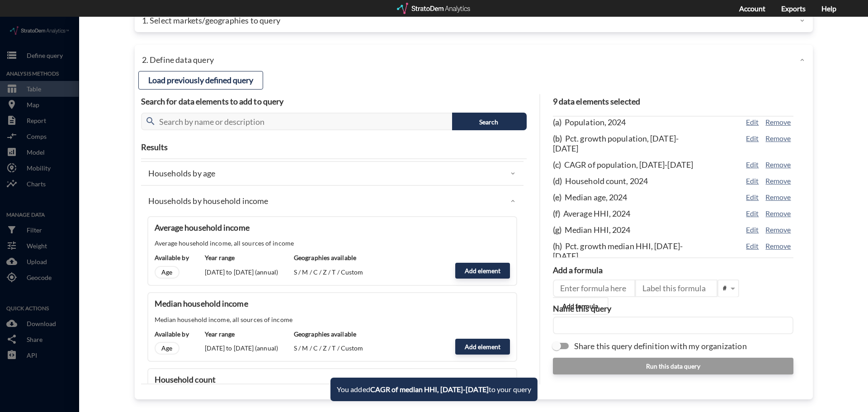
scroll to position [22, 0]
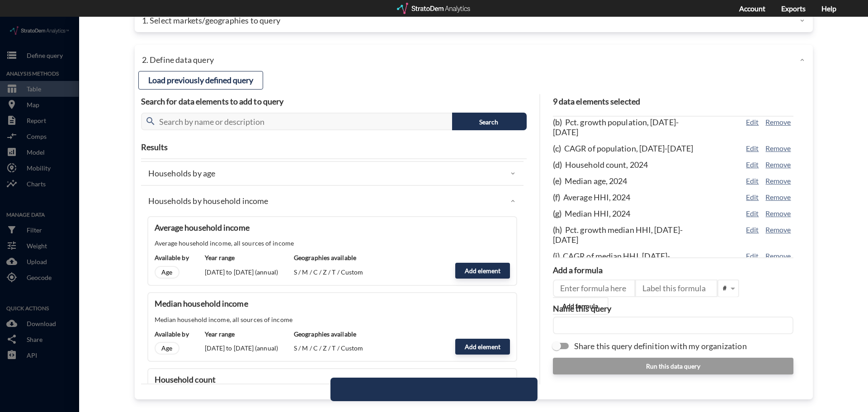
click div "Households by household income"
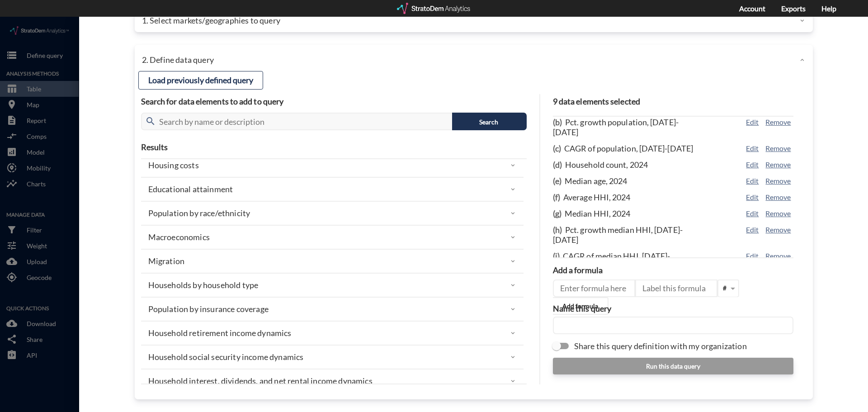
scroll to position [226, 0]
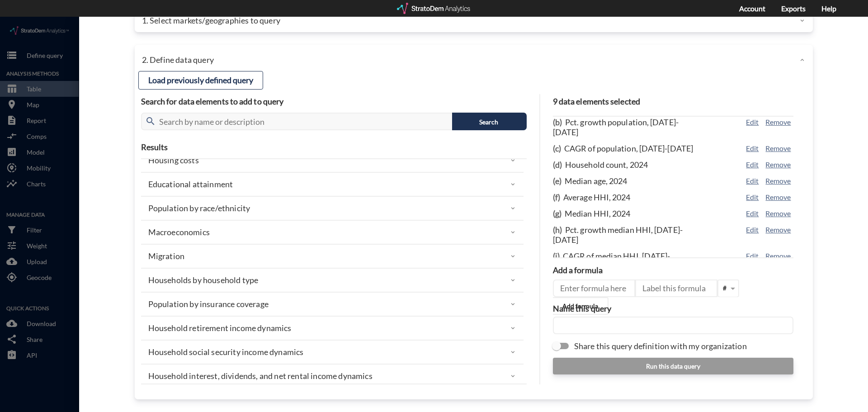
click div "Educational attainment"
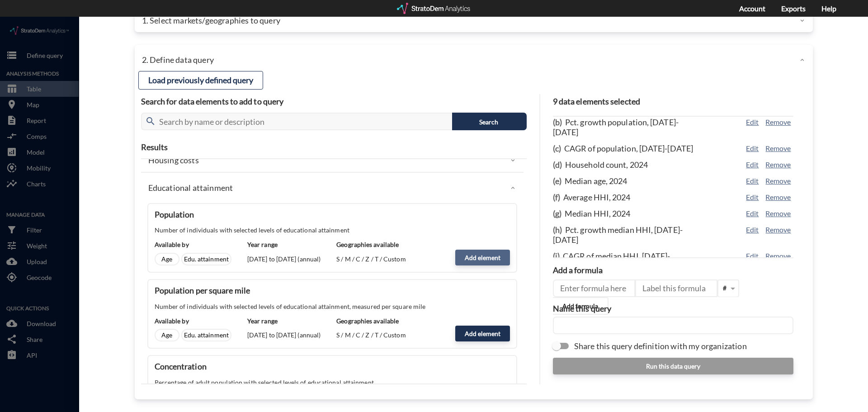
click button "Add element"
type input "EDUCATIONAL_ATTAINMENT_GRAD"
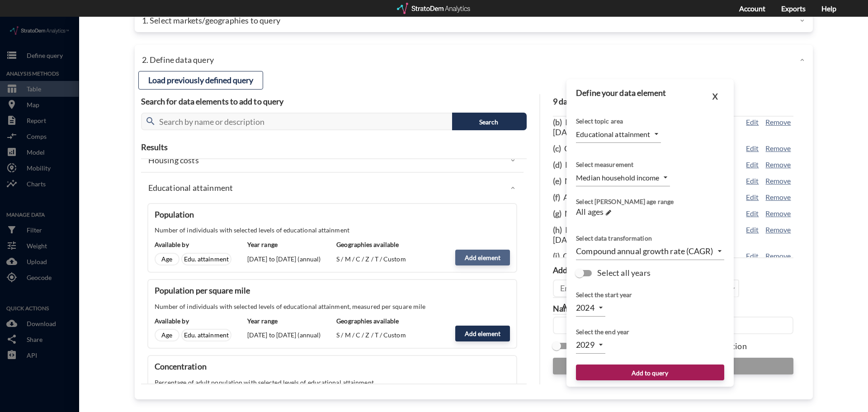
type input "COUNT"
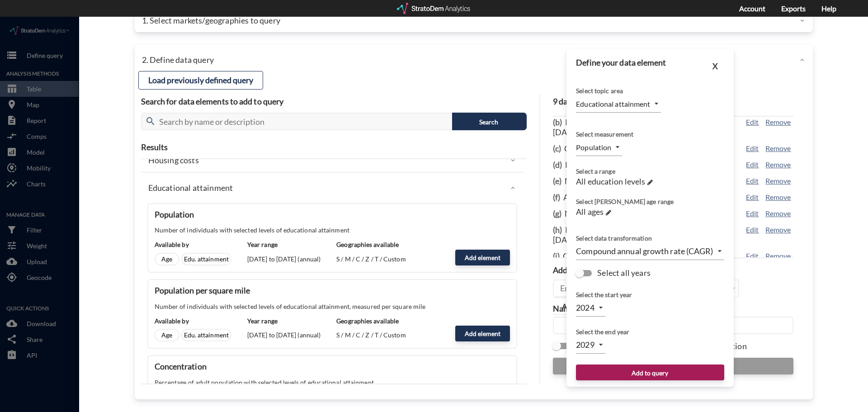
type input "2025"
click body "/vantagepoint/us/-1 storage Define query Analysis Methods table_chart Table roo…"
type input "2026"
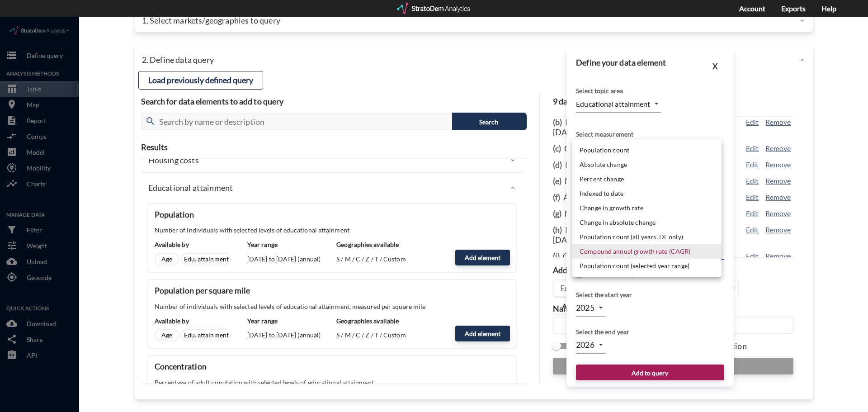
click li "Population count"
type input "LEVEL"
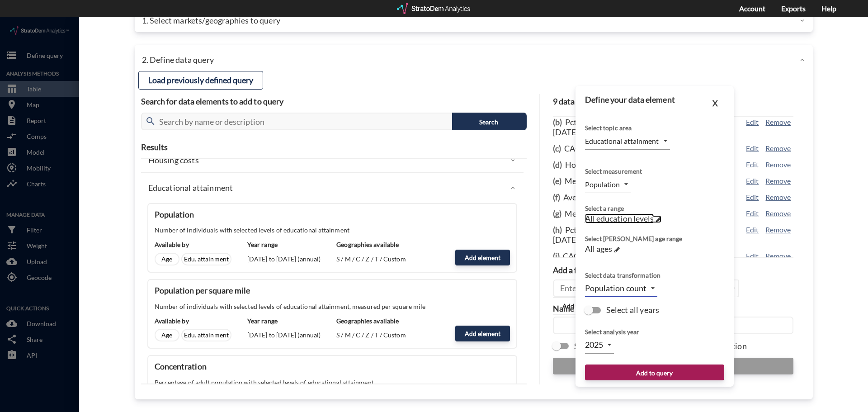
click span "All education levels"
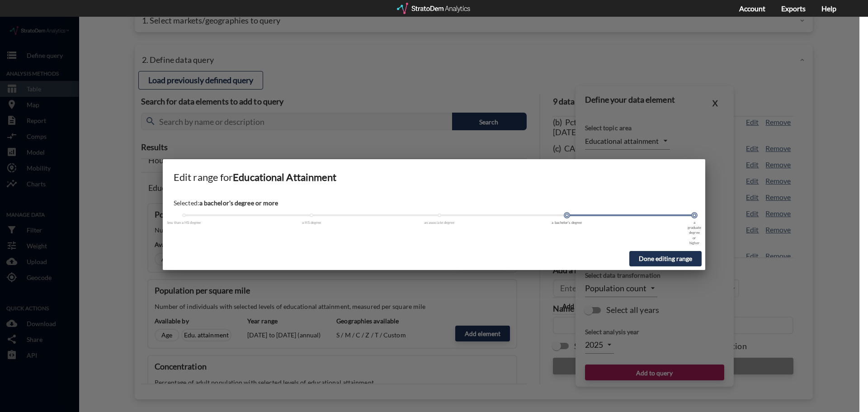
drag, startPoint x: 186, startPoint y: 199, endPoint x: 562, endPoint y: 211, distance: 375.6
click div "Selected: a bachelor's degree or more less than a HS degree a HS degree an asso…"
click button "Done editing range"
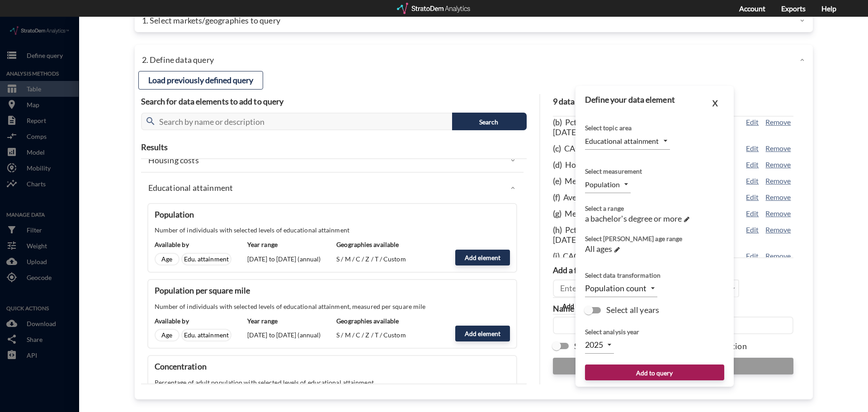
click body "/vantagepoint/us/-1 storage Define query Analysis Methods table_chart Table roo…"
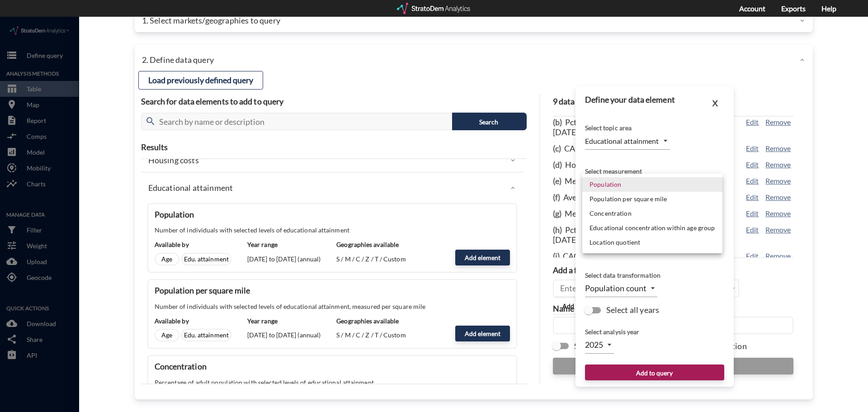
click li "Concentration"
type input "PERCENTAGE_OF_TOTAL"
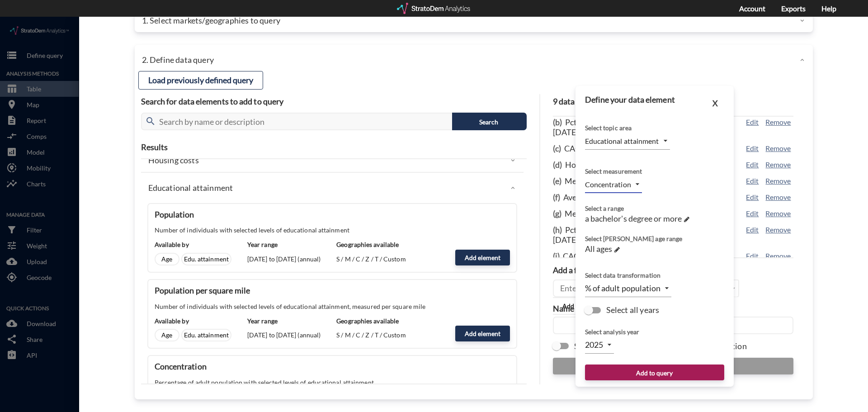
click body "/vantagepoint/us/-1 storage Define query Analysis Methods table_chart Table roo…"
click li "2024"
type input "2024"
click body "/vantagepoint/us/-1 storage Define query Analysis Methods table_chart Table roo…"
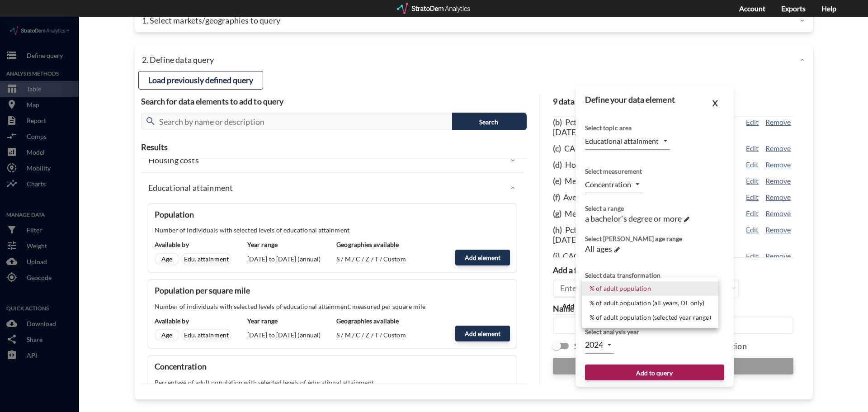
click li "% of adult population"
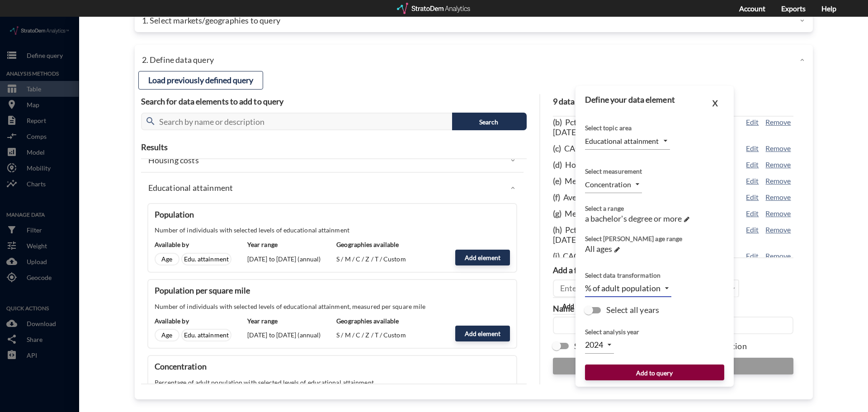
click button "Add to query"
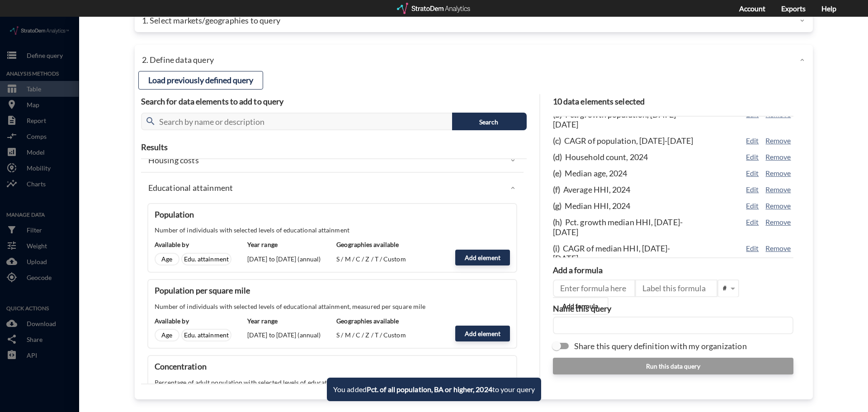
scroll to position [48, 0]
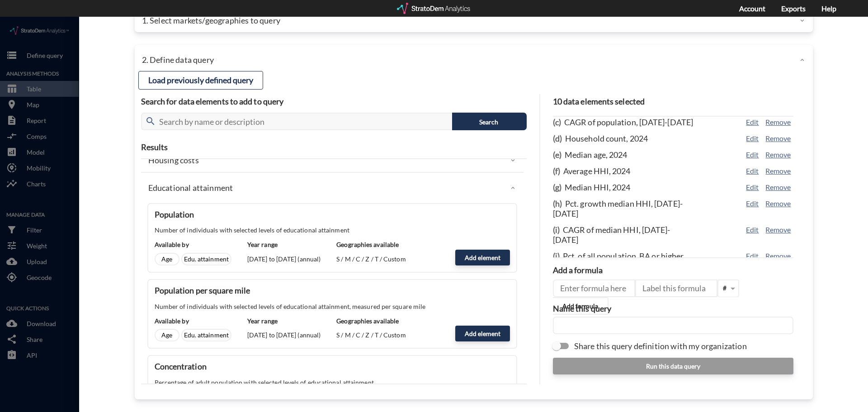
click div "Educational attainment"
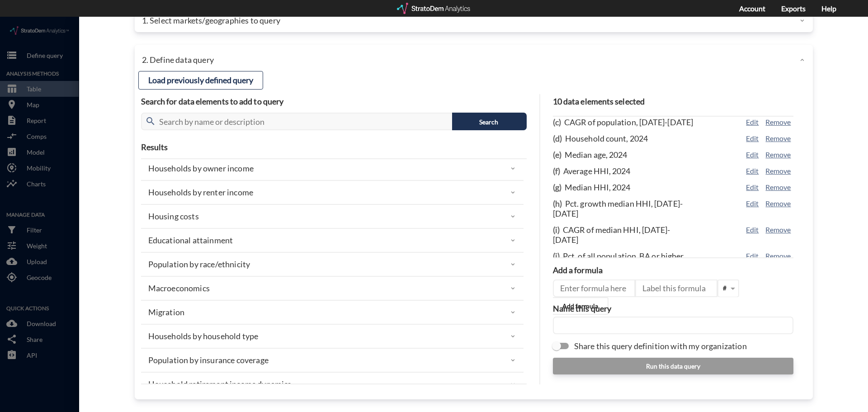
scroll to position [181, 0]
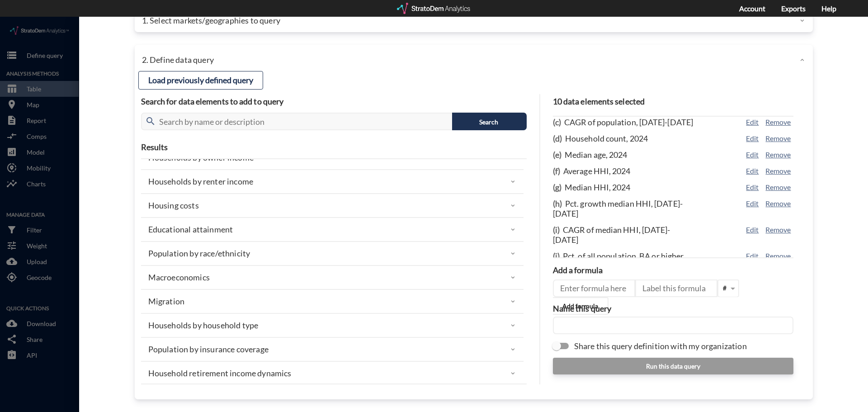
click div "Migration"
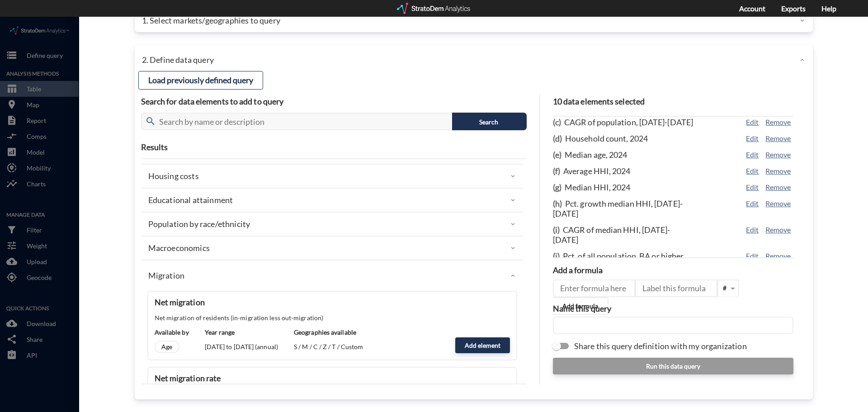
scroll to position [226, 0]
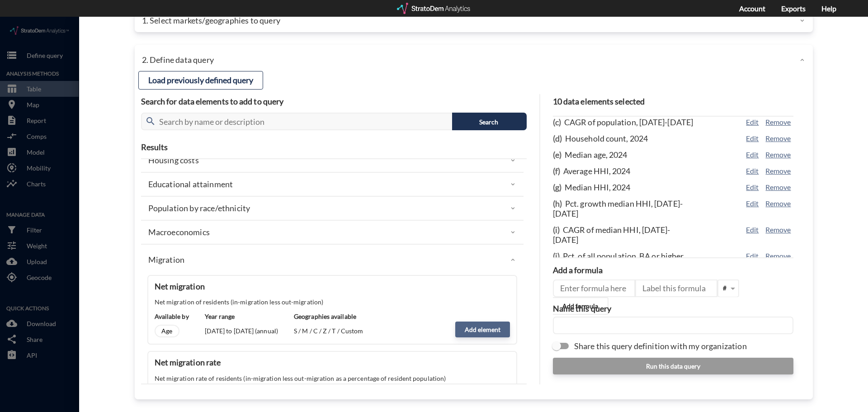
click button "Add element"
type input "MIGRATION"
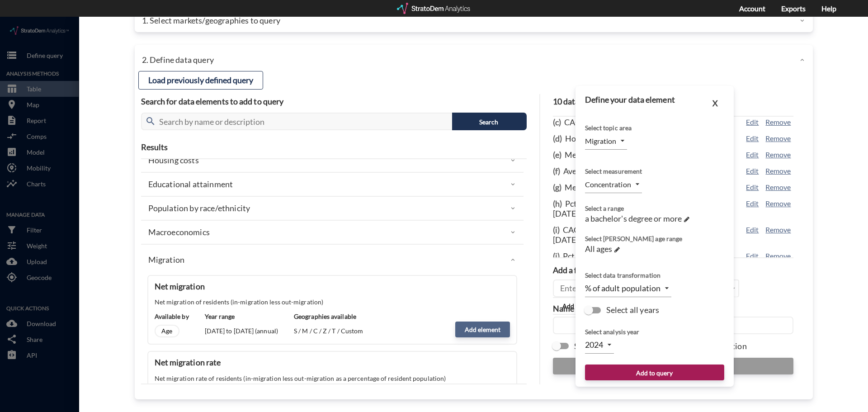
type input "COUNT"
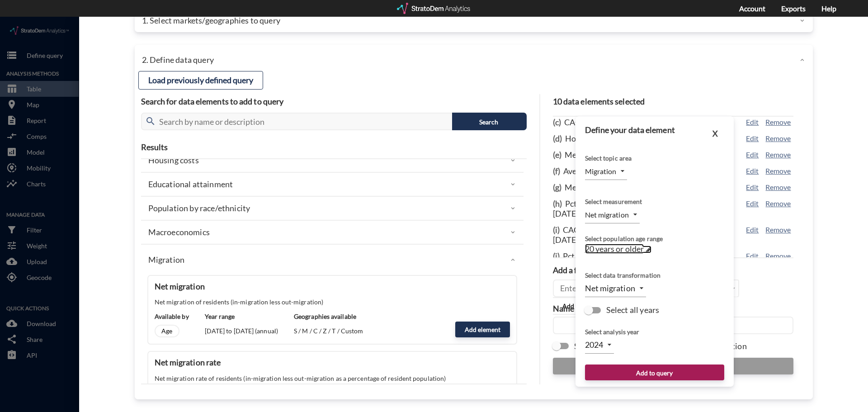
click span "20 years or older"
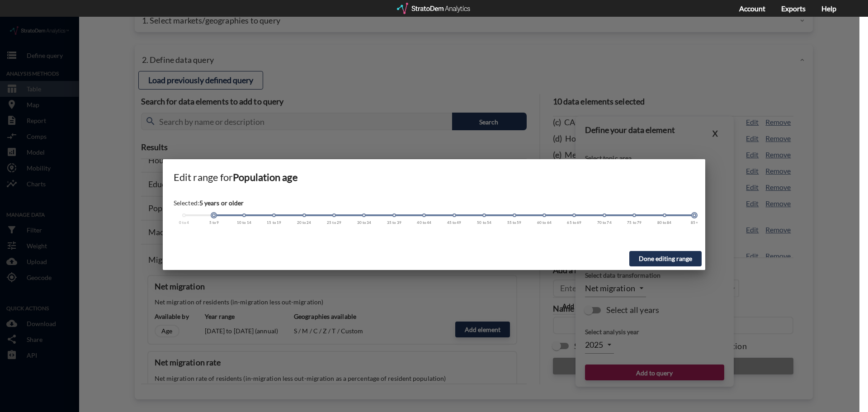
drag, startPoint x: 306, startPoint y: 198, endPoint x: 186, endPoint y: 206, distance: 120.1
click div "0 to 4 5 to 9 10 to 14 15 to 19 20 to 24 25 to 29 30 to 34 35 to 39 40 to 44 45…"
click button "Done editing range"
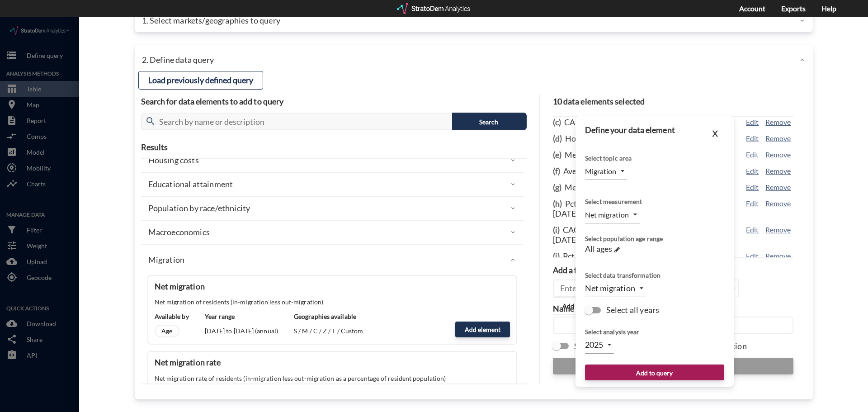
click body "/vantagepoint/us/-1 storage Define query Analysis Methods table_chart Table roo…"
click li "2024"
type input "2024"
click button "Add to query"
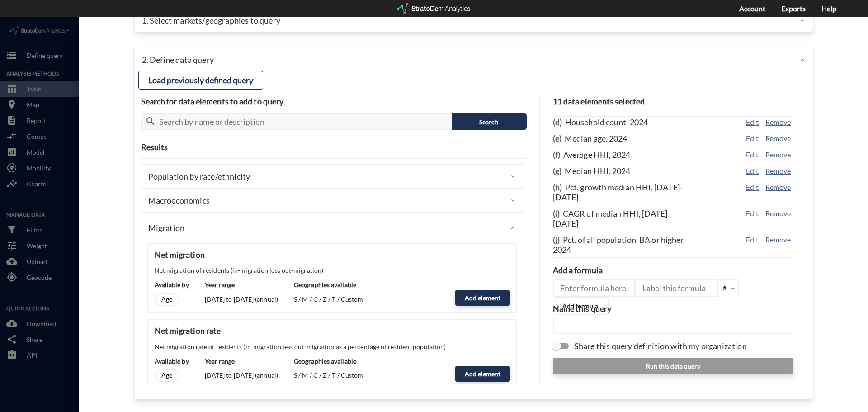
scroll to position [271, 0]
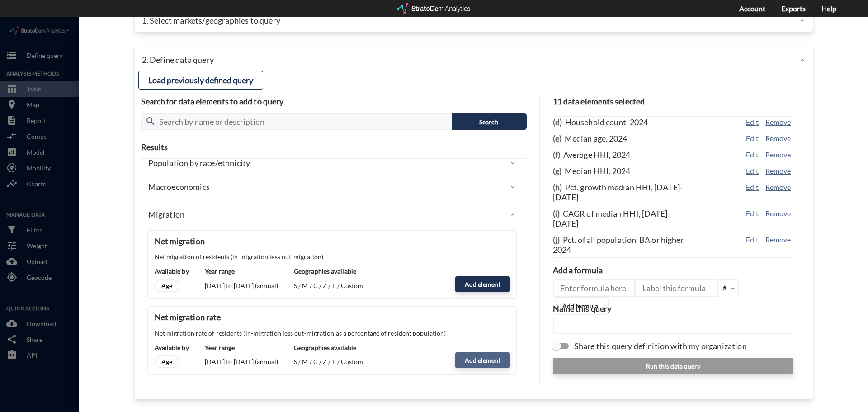
click button "Add element"
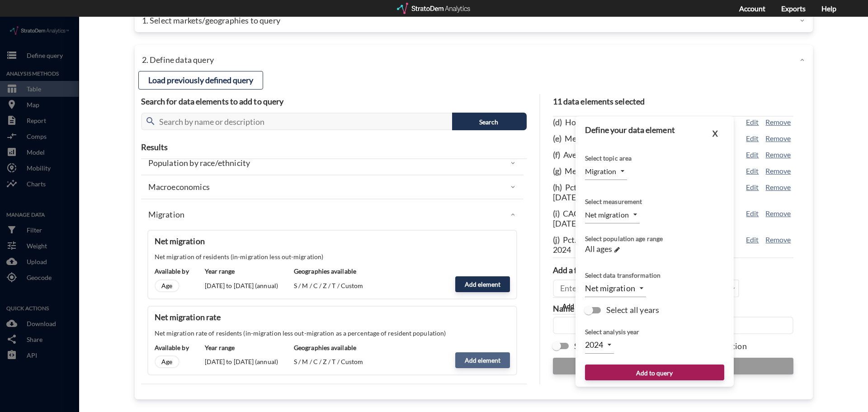
type input "CONCENTRATION"
click body "/vantagepoint/us/-1 storage Define query Analysis Methods table_chart Table roo…"
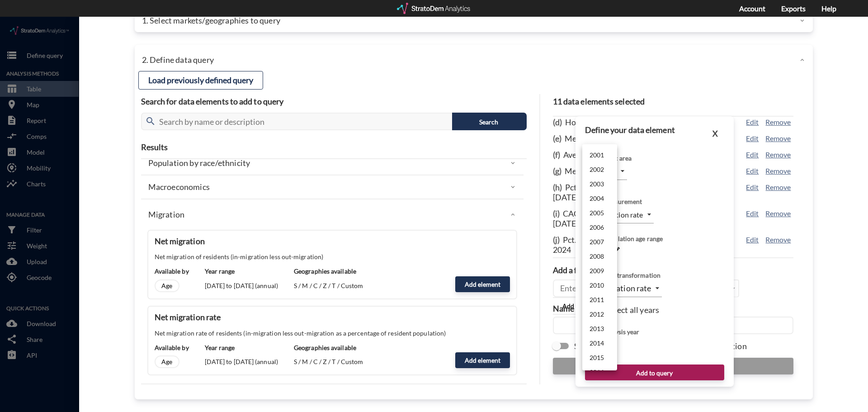
scroll to position [157, 0]
click li "2024"
type input "2024"
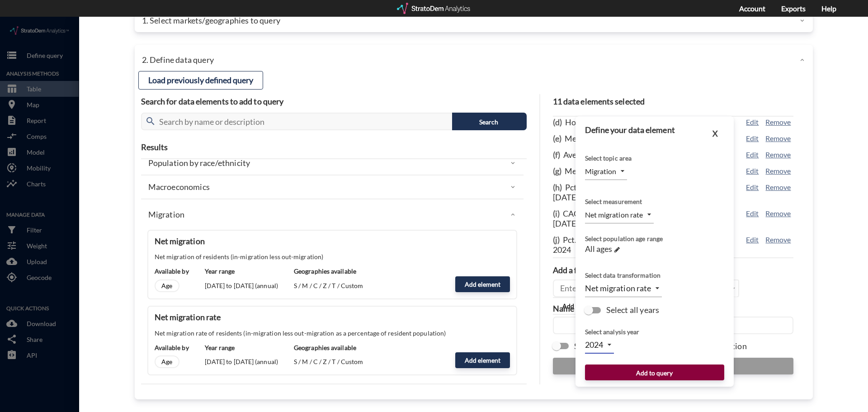
click button "Add to query"
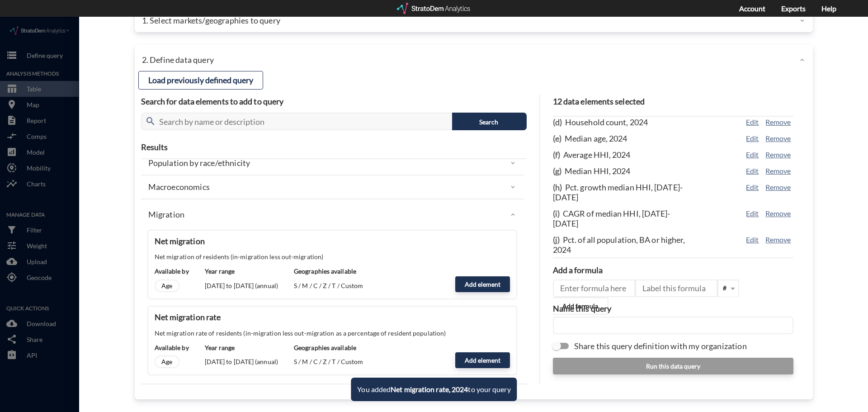
scroll to position [81, 0]
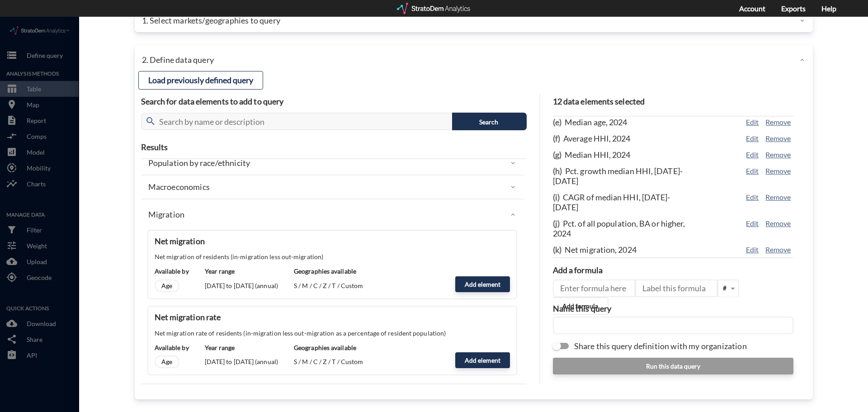
click div "Migration"
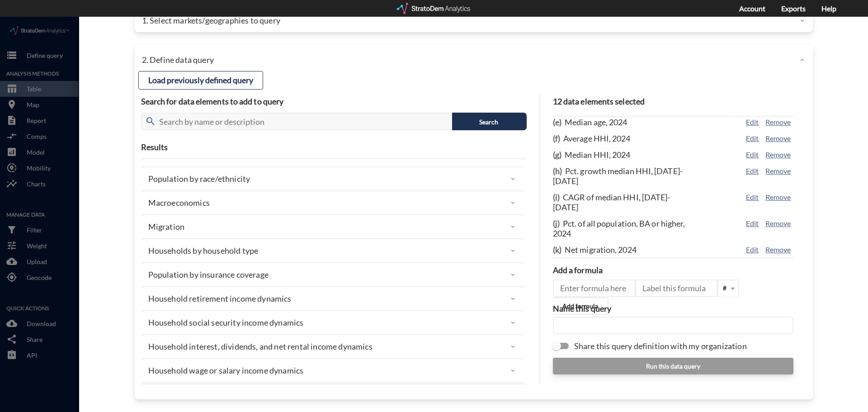
scroll to position [199, 0]
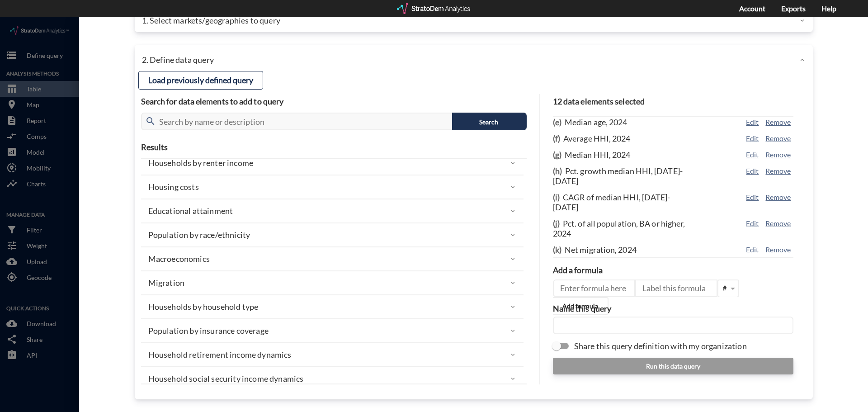
click div "Macroeconomics"
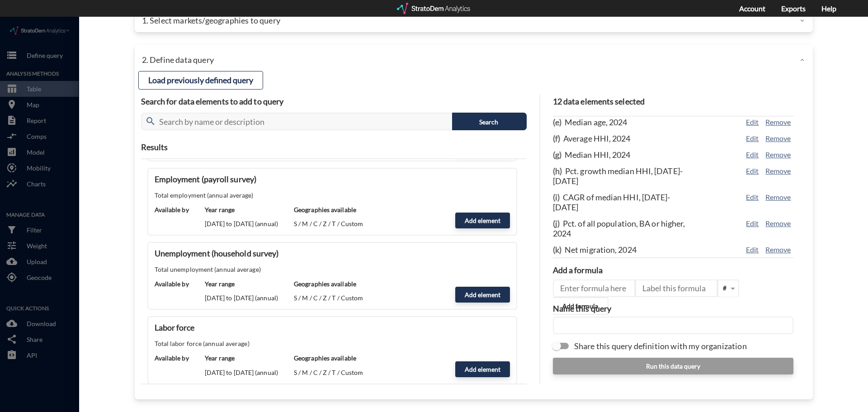
scroll to position [788, 0]
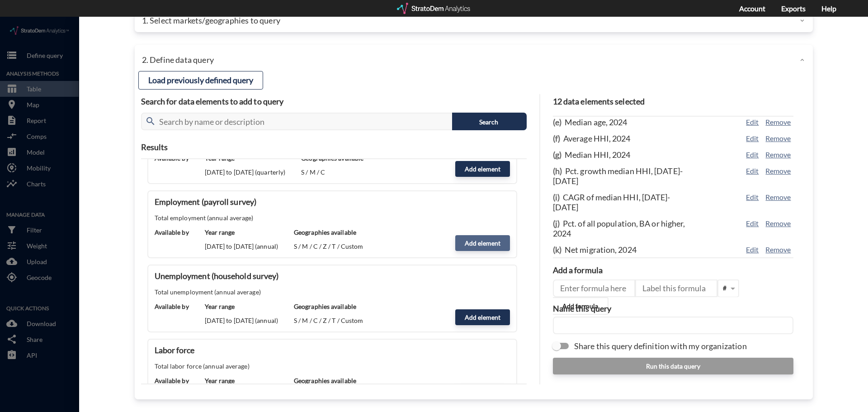
click button "Add element"
type input "MACROECONOMICS"
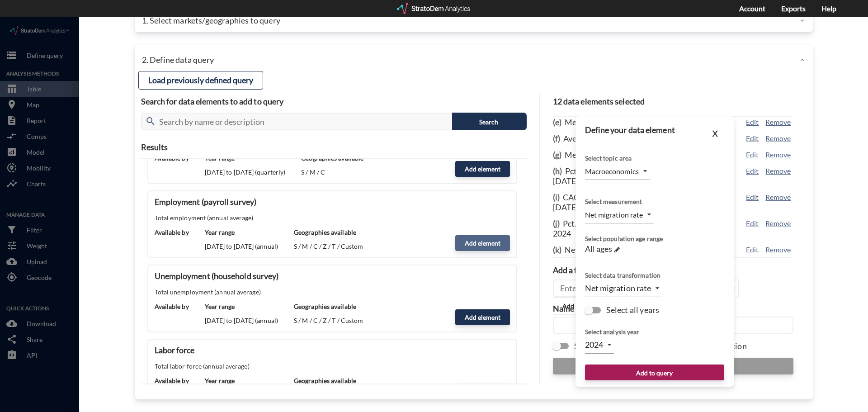
type input "EMPLOYMENT"
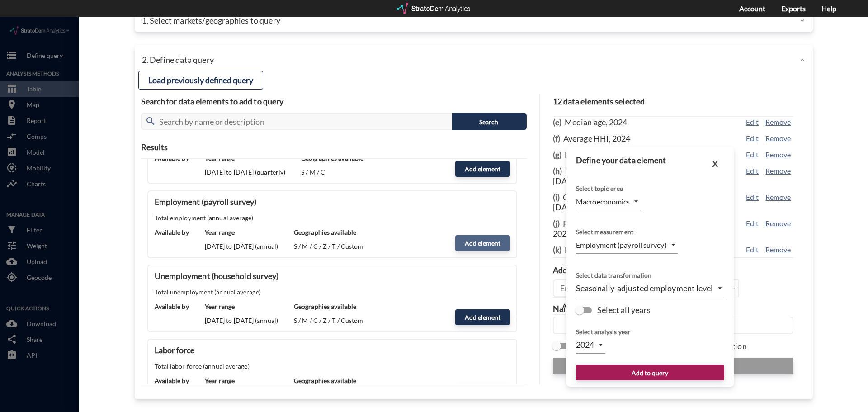
type input "2025"
click body "/vantagepoint/us/-1 storage Define query Analysis Methods table_chart Table roo…"
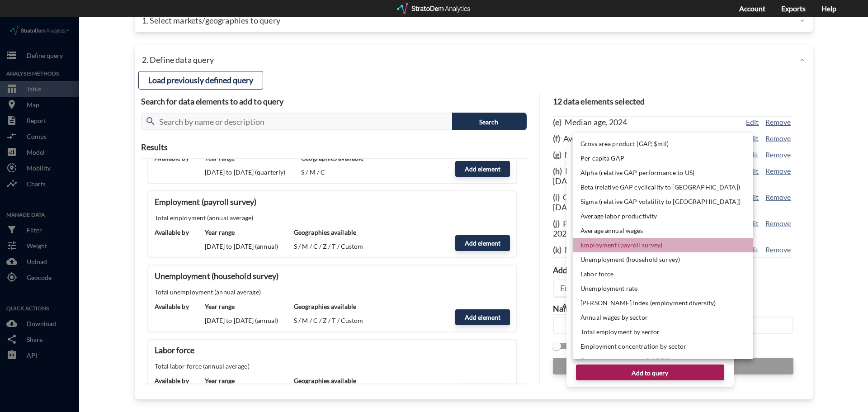
click li "Employment (payroll survey)"
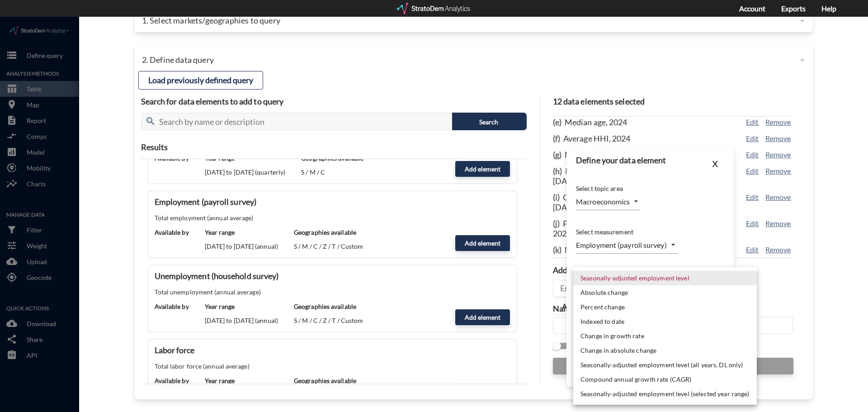
click body "/vantagepoint/us/-1 storage Define query Analysis Methods table_chart Table roo…"
click div
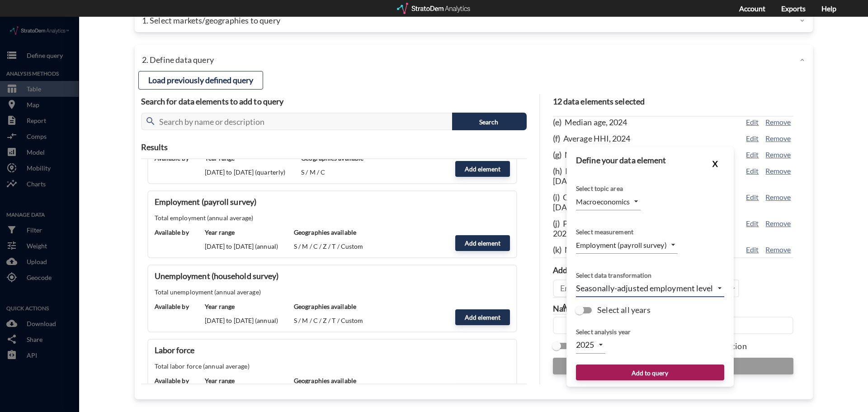
click button "X"
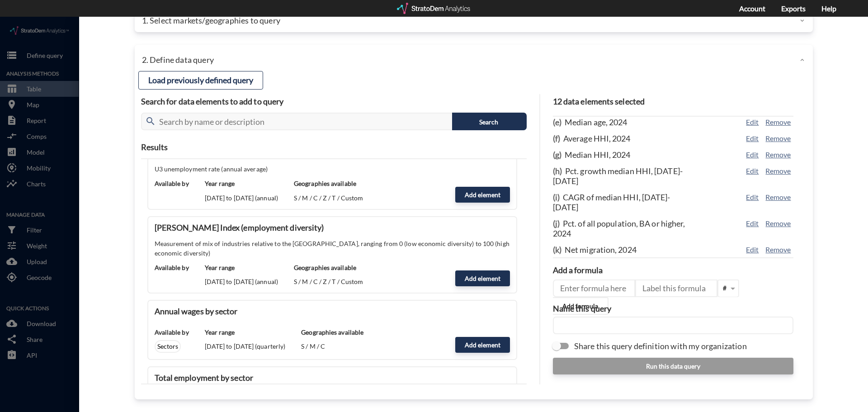
scroll to position [1149, 0]
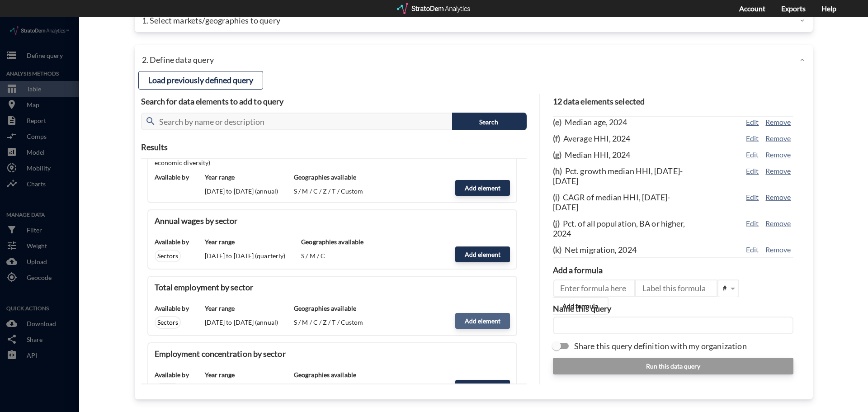
click button "Add element"
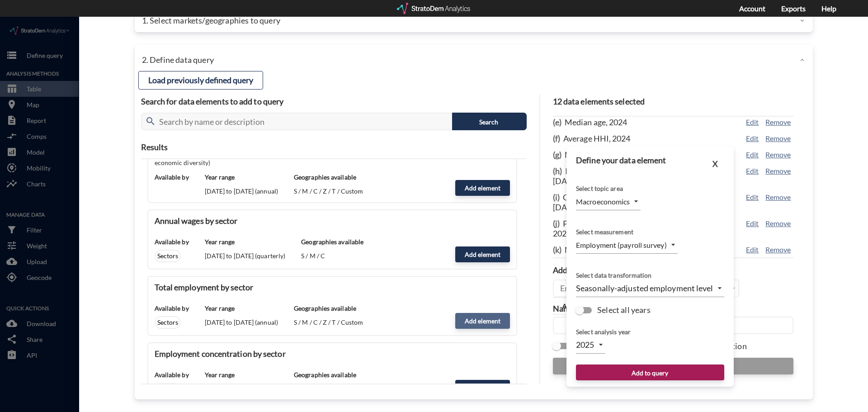
type input "EMPLOYMENT_BY_SECTOR"
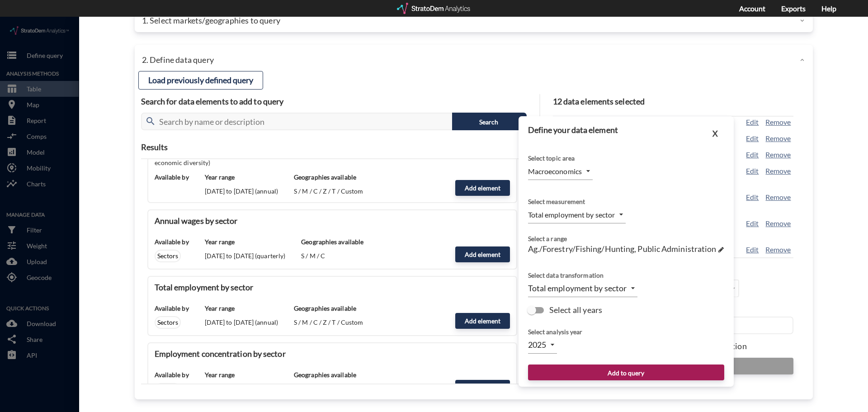
click body "/vantagepoint/us/-1 storage Define query Analysis Methods table_chart Table roo…"
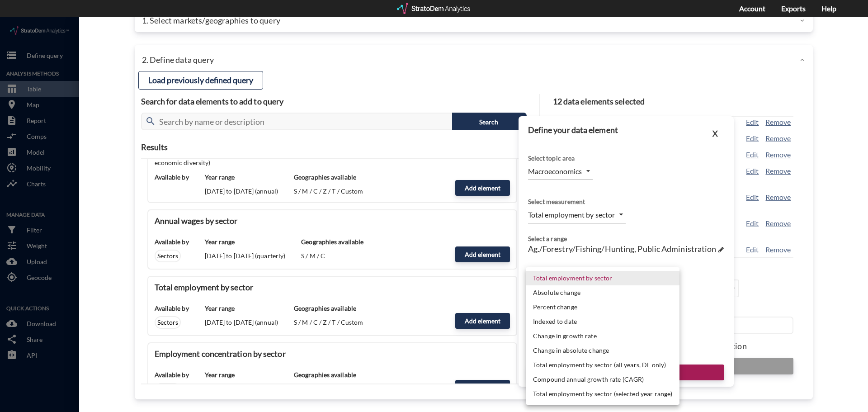
type input "2024"
click li "Percent change"
type input "PCT_CHANGE"
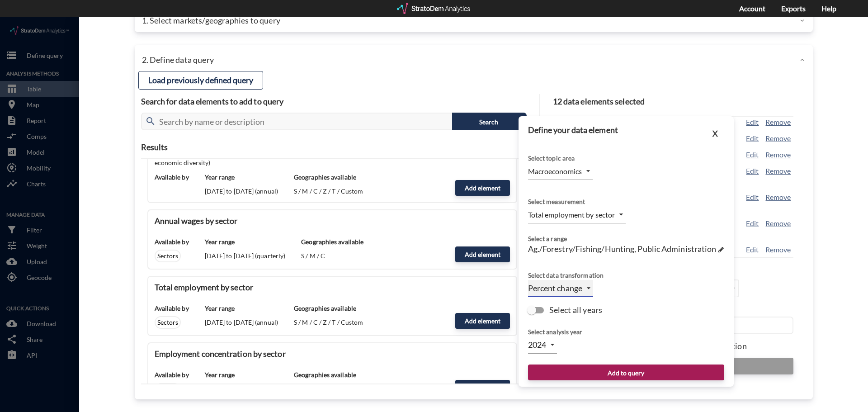
type input "2023"
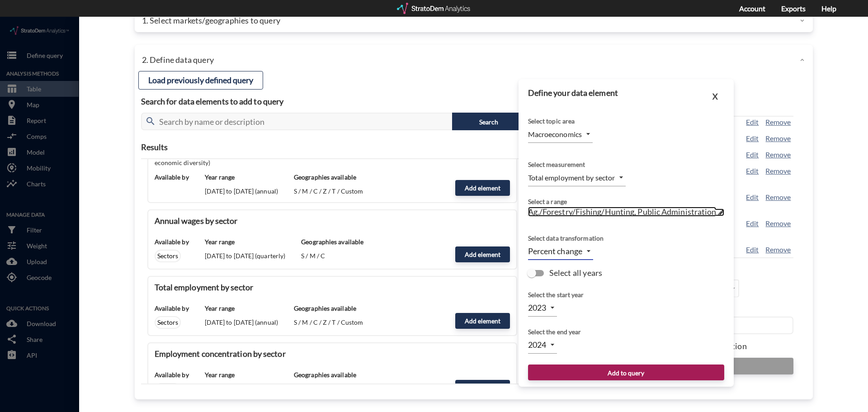
click span "Ag./Forestry/Fishing/Hunting, Public Administration"
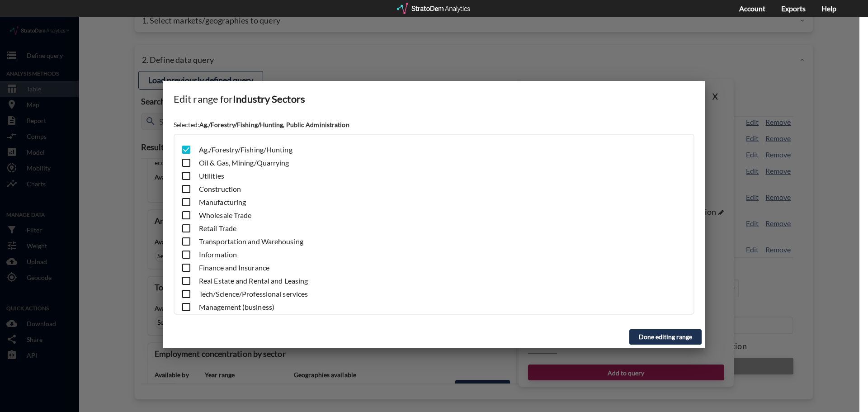
click button "Done editing range"
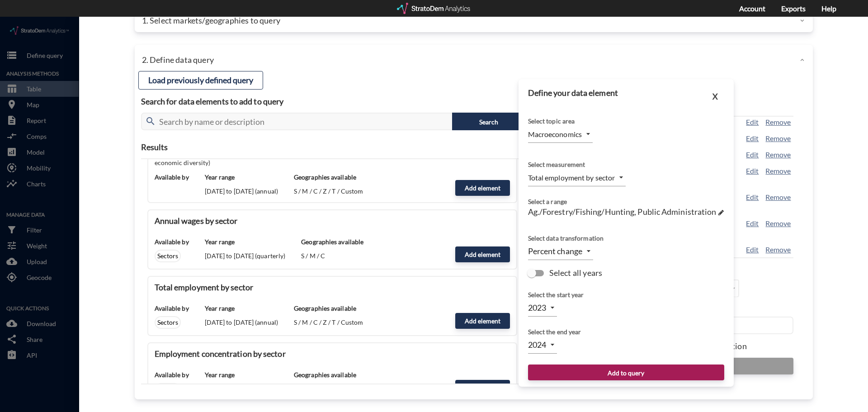
click body "/vantagepoint/us/-1 storage Define query Analysis Methods table_chart Table roo…"
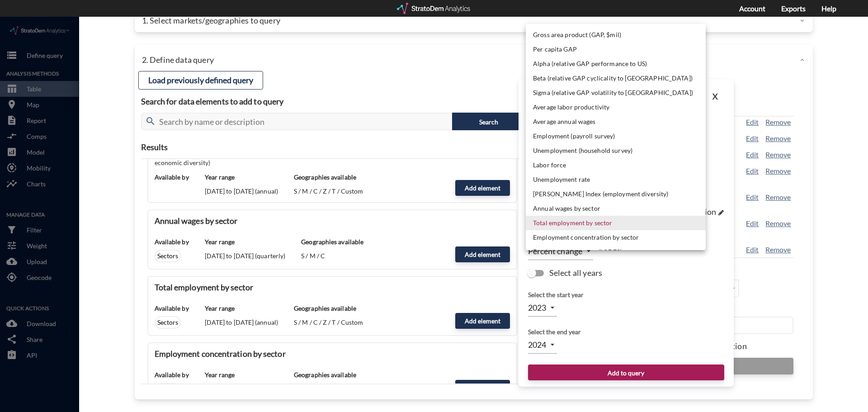
click li "Employment (payroll survey)"
type input "EMPLOYMENT"
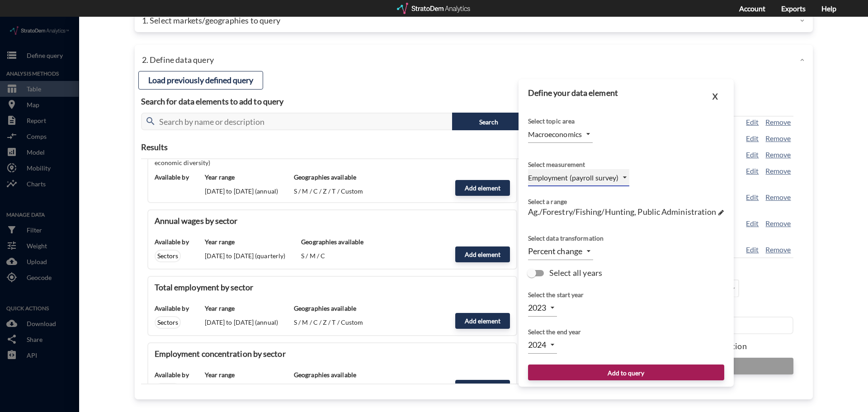
type input "2025"
type input "2026"
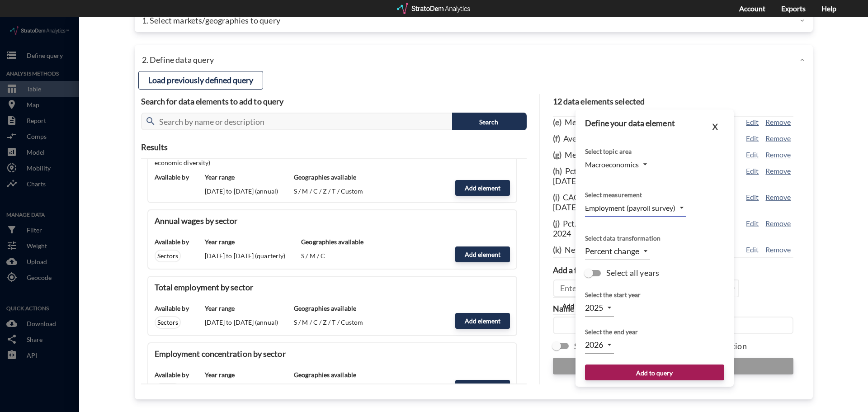
click body "/vantagepoint/us/-1 storage Define query Analysis Methods table_chart Table roo…"
click li "2023"
type input "2023"
click body "/vantagepoint/us/-1 storage Define query Analysis Methods table_chart Table roo…"
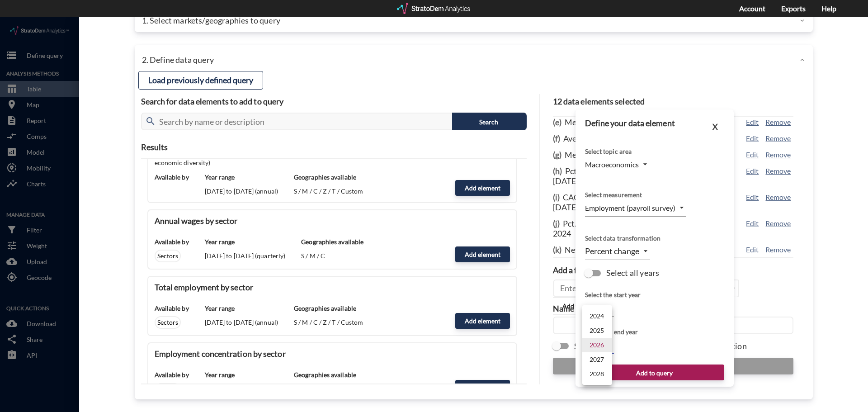
click li "2024"
type input "2024"
click button "Add to query"
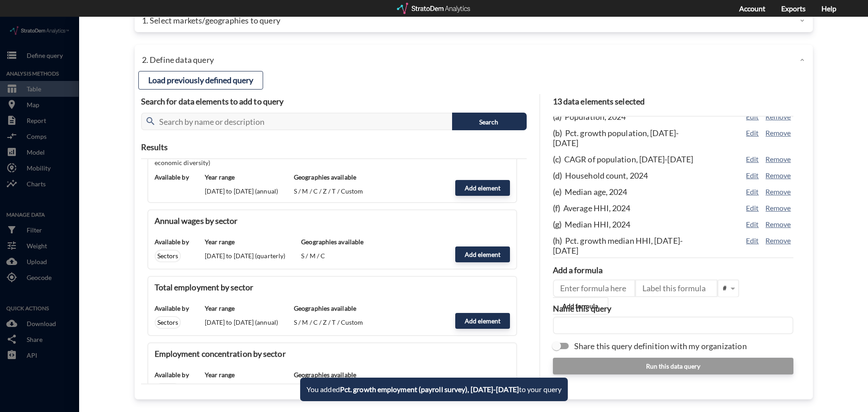
scroll to position [107, 0]
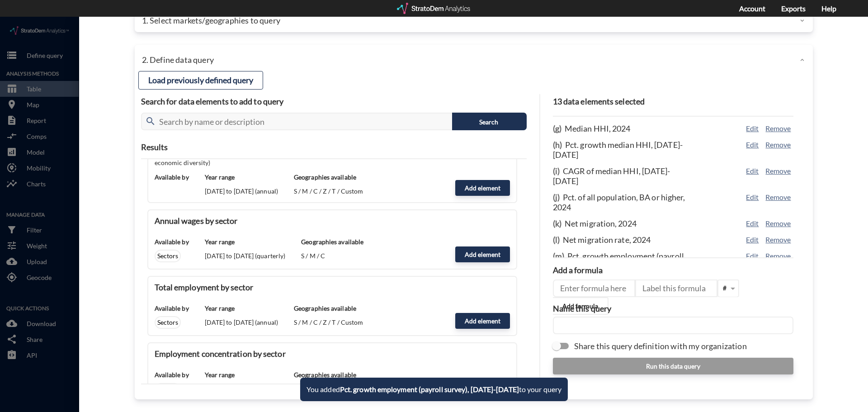
drag, startPoint x: 598, startPoint y: 304, endPoint x: 596, endPoint y: 298, distance: 6.5
click input "text"
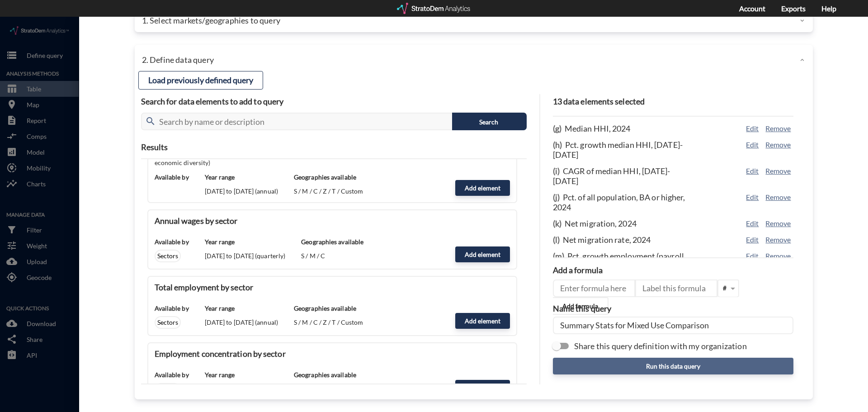
type input "Summary Stats for Mixed Use Comparison"
click button "Run this data query"
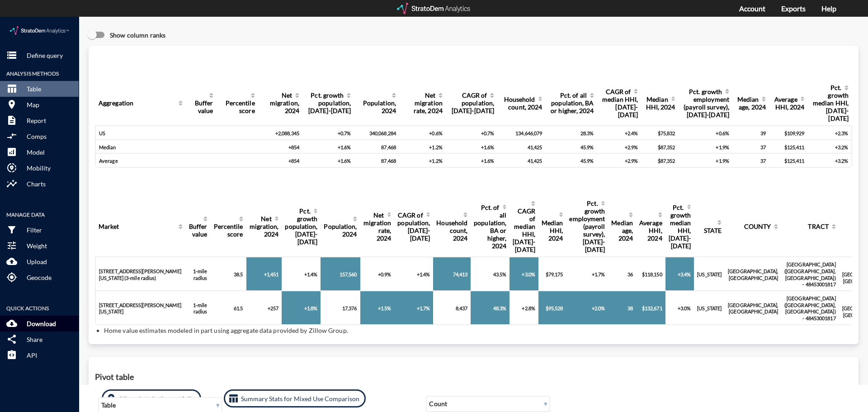
click button "cloud_download Download"
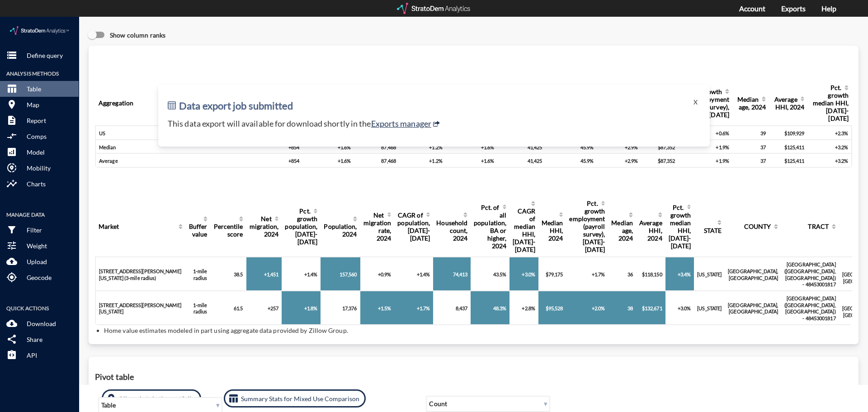
click div "Data export job submitted X This data export will available for download shortl…"
click link "Exports manager"
click button "X"
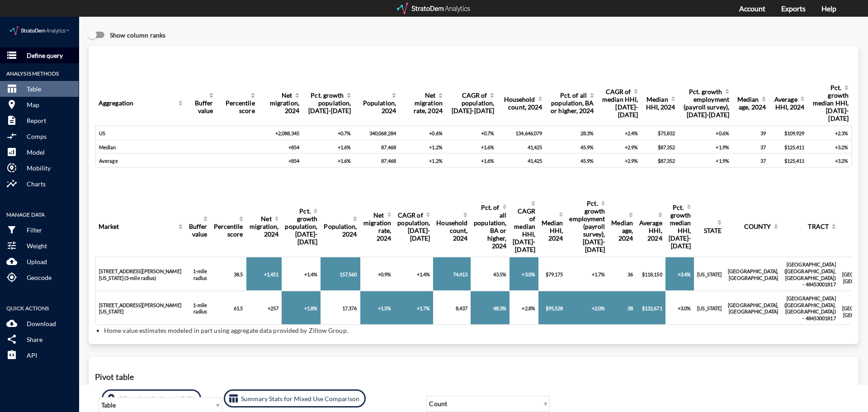
click p "Define query"
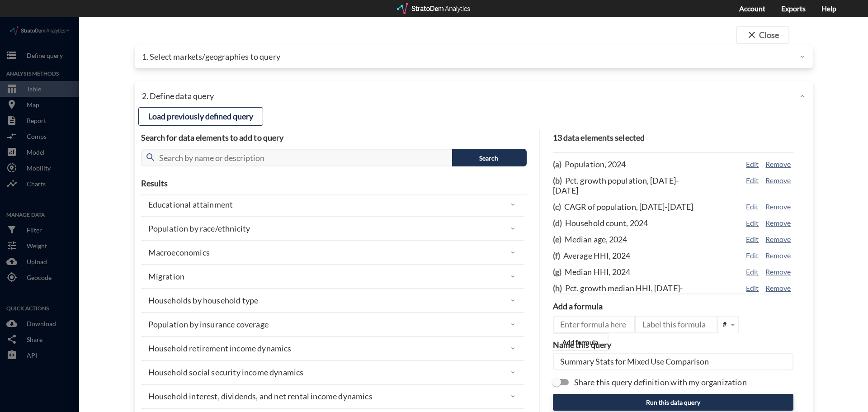
scroll to position [226, 0]
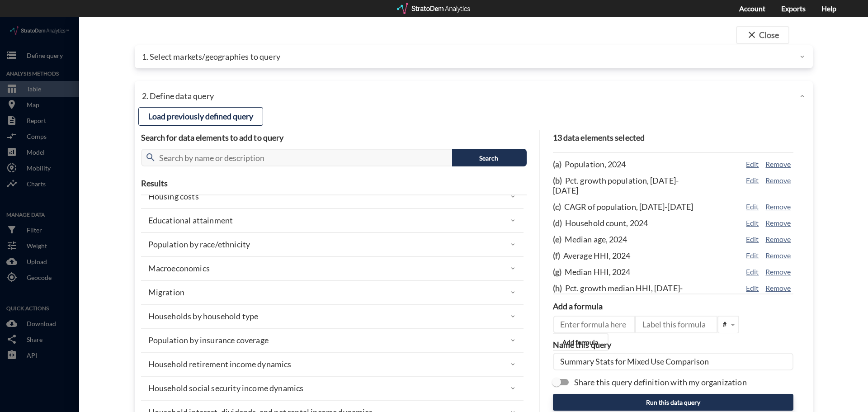
click div "Macroeconomics"
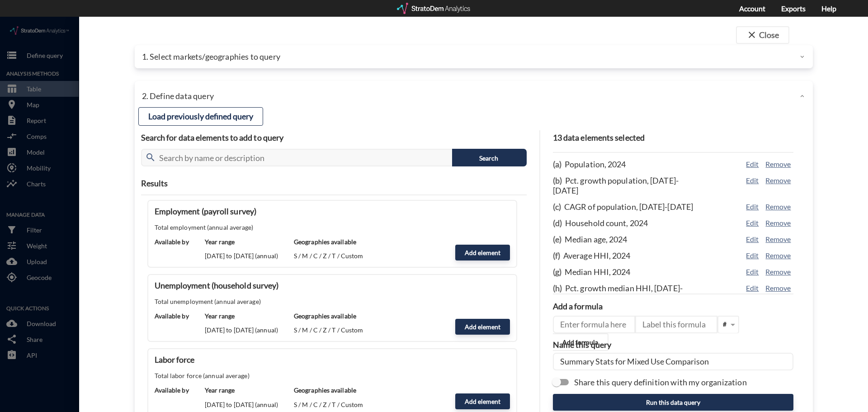
scroll to position [859, 0]
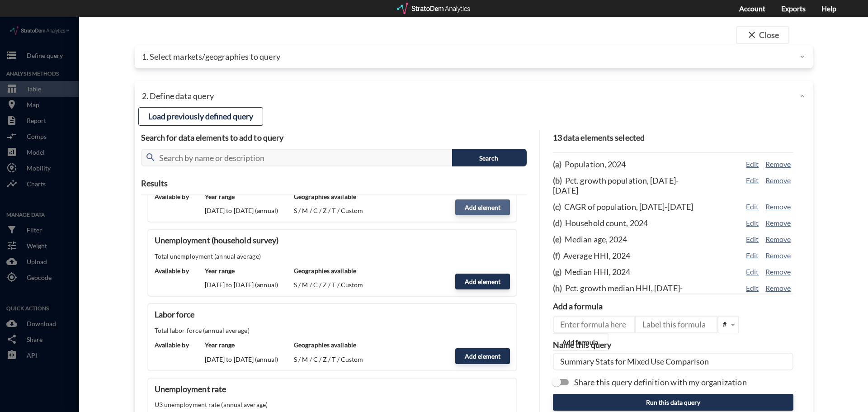
click button "Add element"
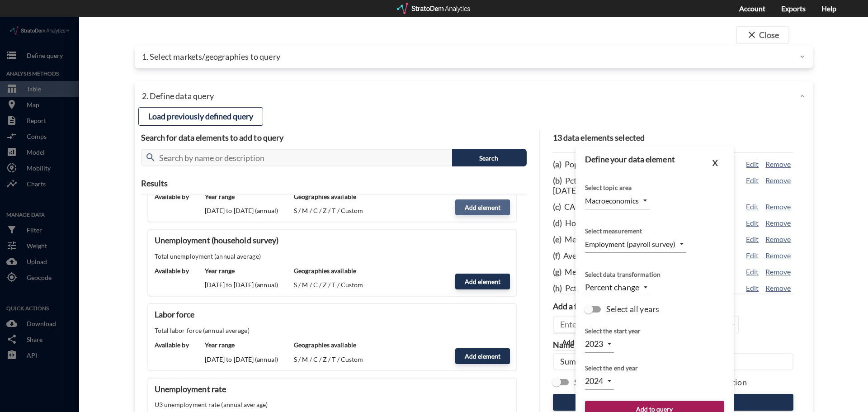
type input "2025"
type input "2026"
click body "/vantagepoint/us/-1 storage Define query Analysis Methods table_chart Table roo…"
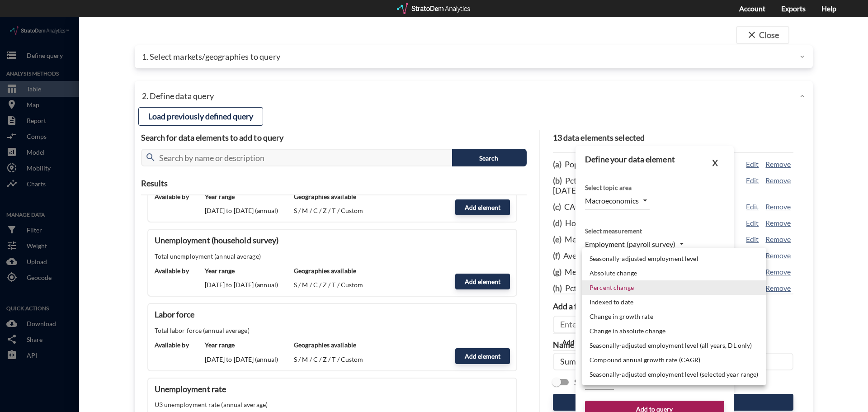
click li "Seasonally-adjusted employment level"
type input "LEVEL"
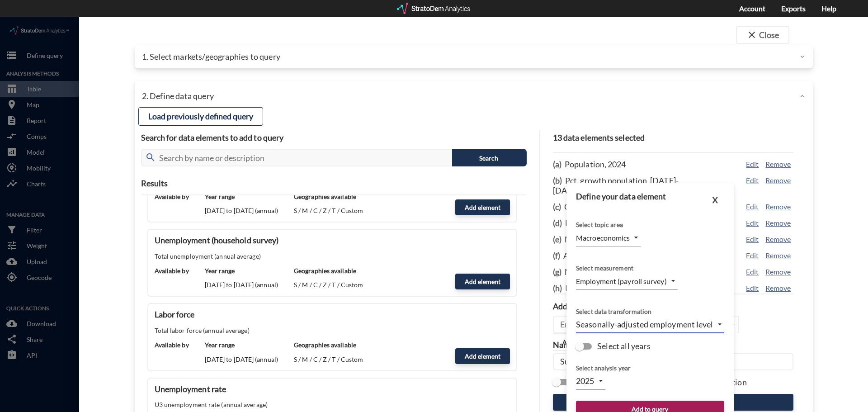
click body "/vantagepoint/us/-1 storage Define query Analysis Methods table_chart Table roo…"
click li "2024"
type input "2024"
click button "Add to query"
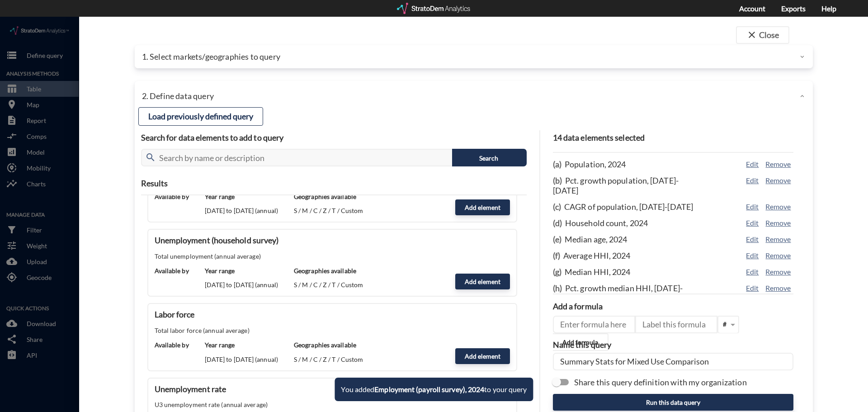
click input "Summary Stats for Mixed Use Comparison"
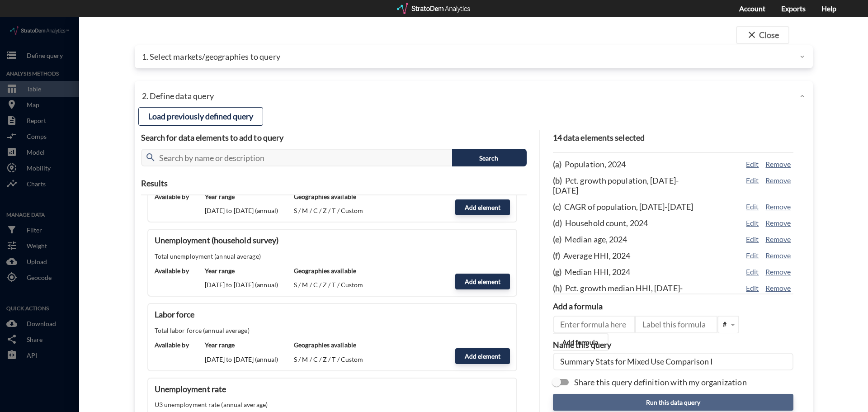
type input "Summary Stats for Mixed Use Comparison I"
click button "Run this data query"
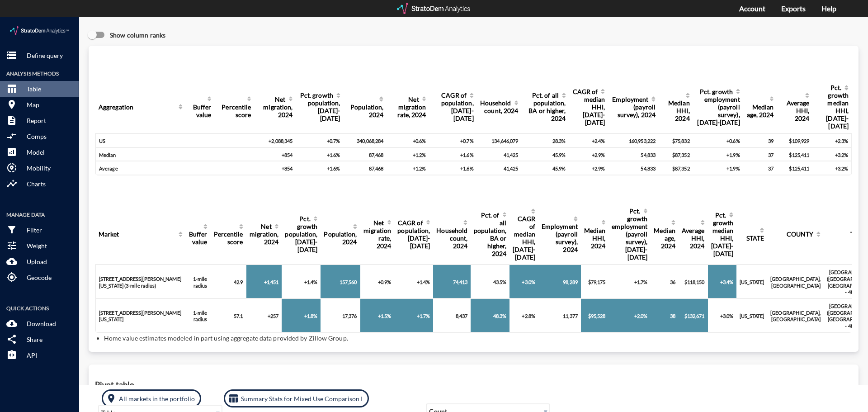
click div "Show column ranks Query progress Aggregation Buffer value Percentile score Net …"
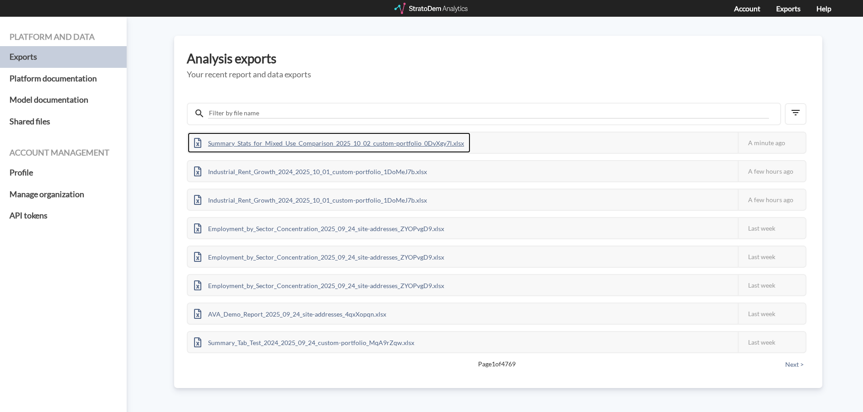
click at [388, 140] on div "Summary_Stats_for_Mixed_Use_Comparison_2025_10_02_custom-portfolio_0DvXgy7l.xlsx" at bounding box center [329, 143] width 283 height 20
